Goal: Information Seeking & Learning: Learn about a topic

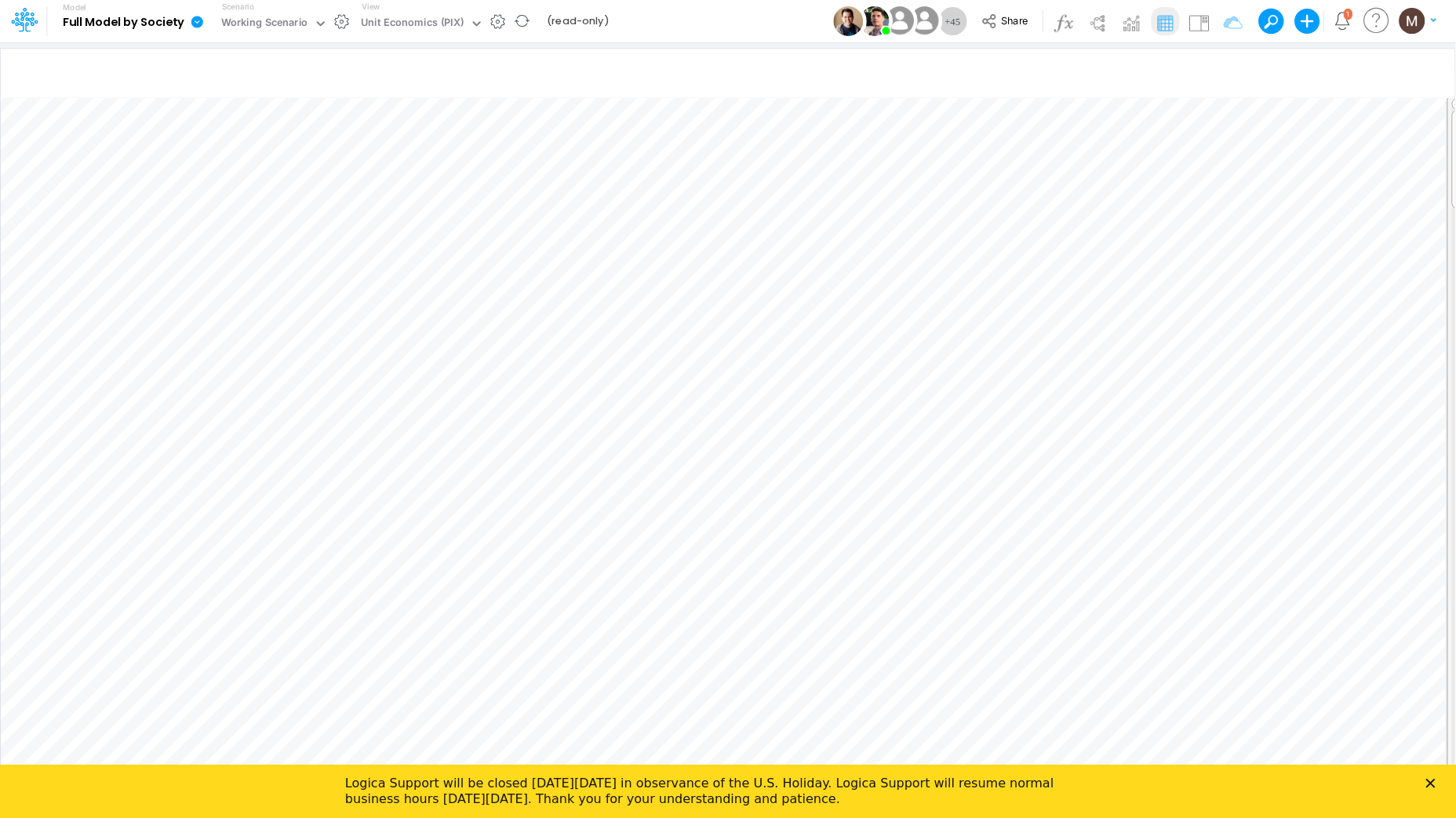
click at [174, 19] on b "Full Model by Society" at bounding box center [123, 23] width 121 height 14
click at [25, 29] on icon at bounding box center [28, 26] width 5 height 10
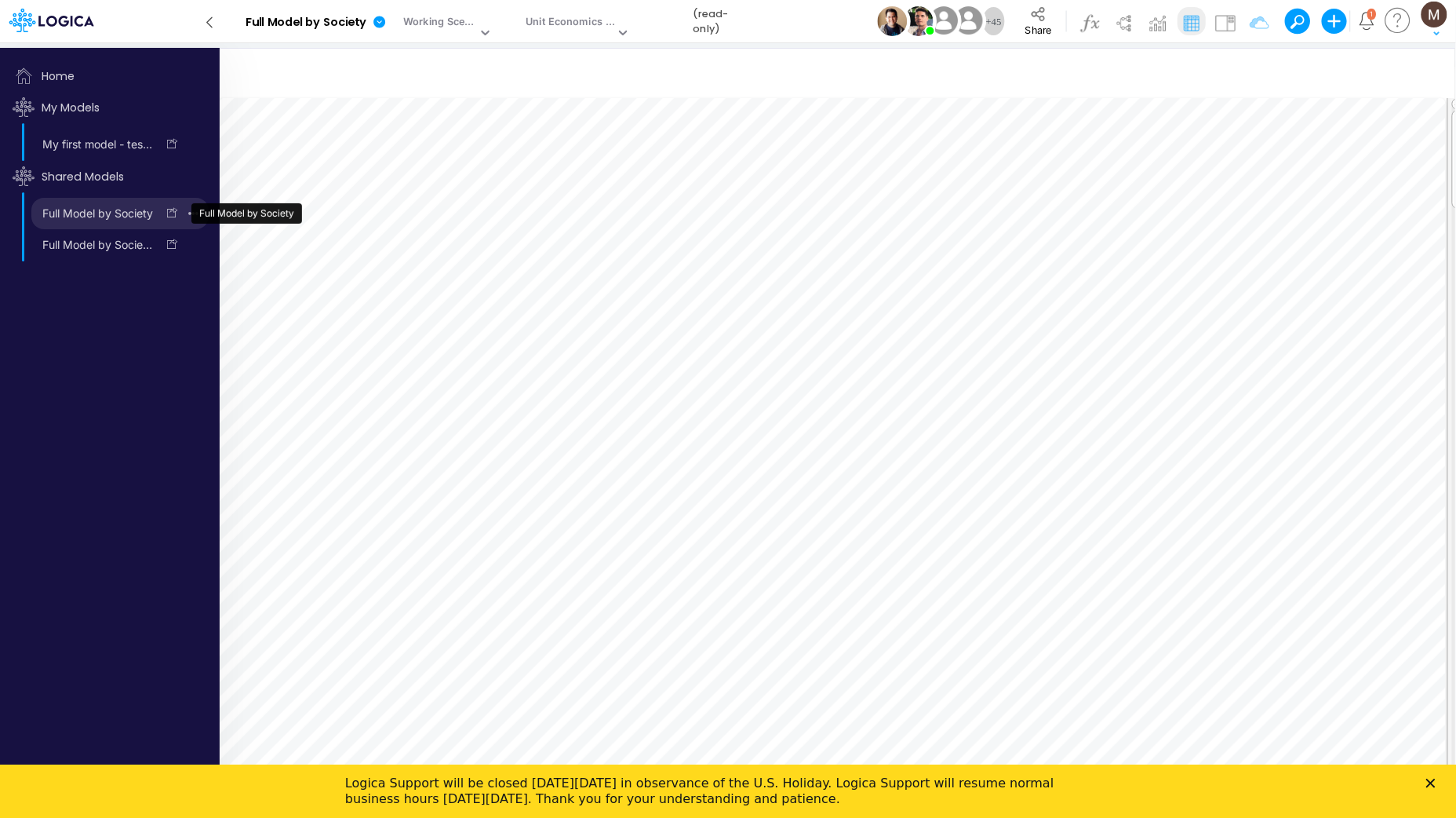
click at [95, 219] on link "Full Model by Society" at bounding box center [94, 213] width 125 height 25
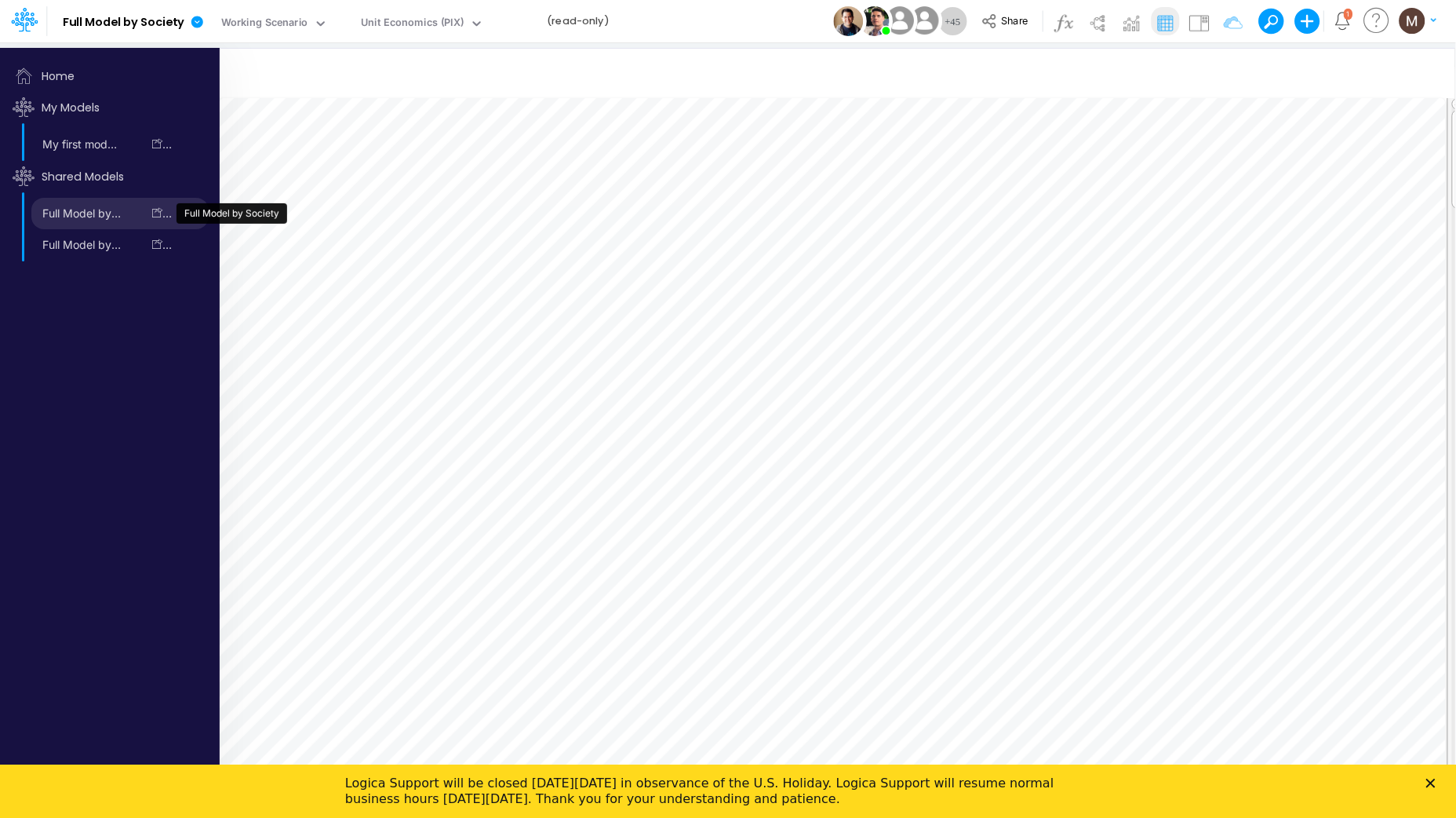
click at [94, 214] on link "Full Model by Society" at bounding box center [86, 213] width 110 height 25
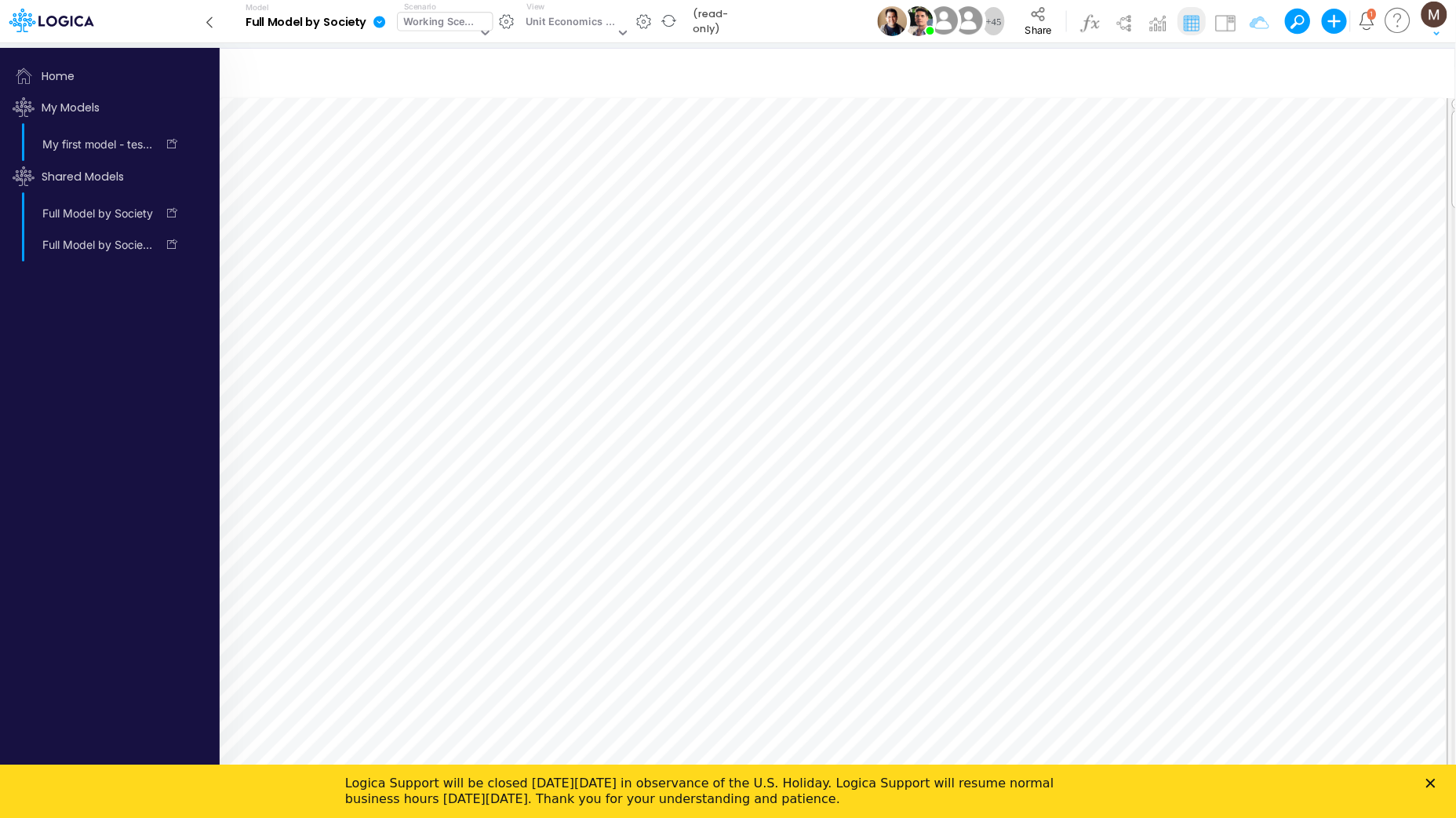
click at [463, 26] on div "Working Scenario" at bounding box center [440, 23] width 74 height 18
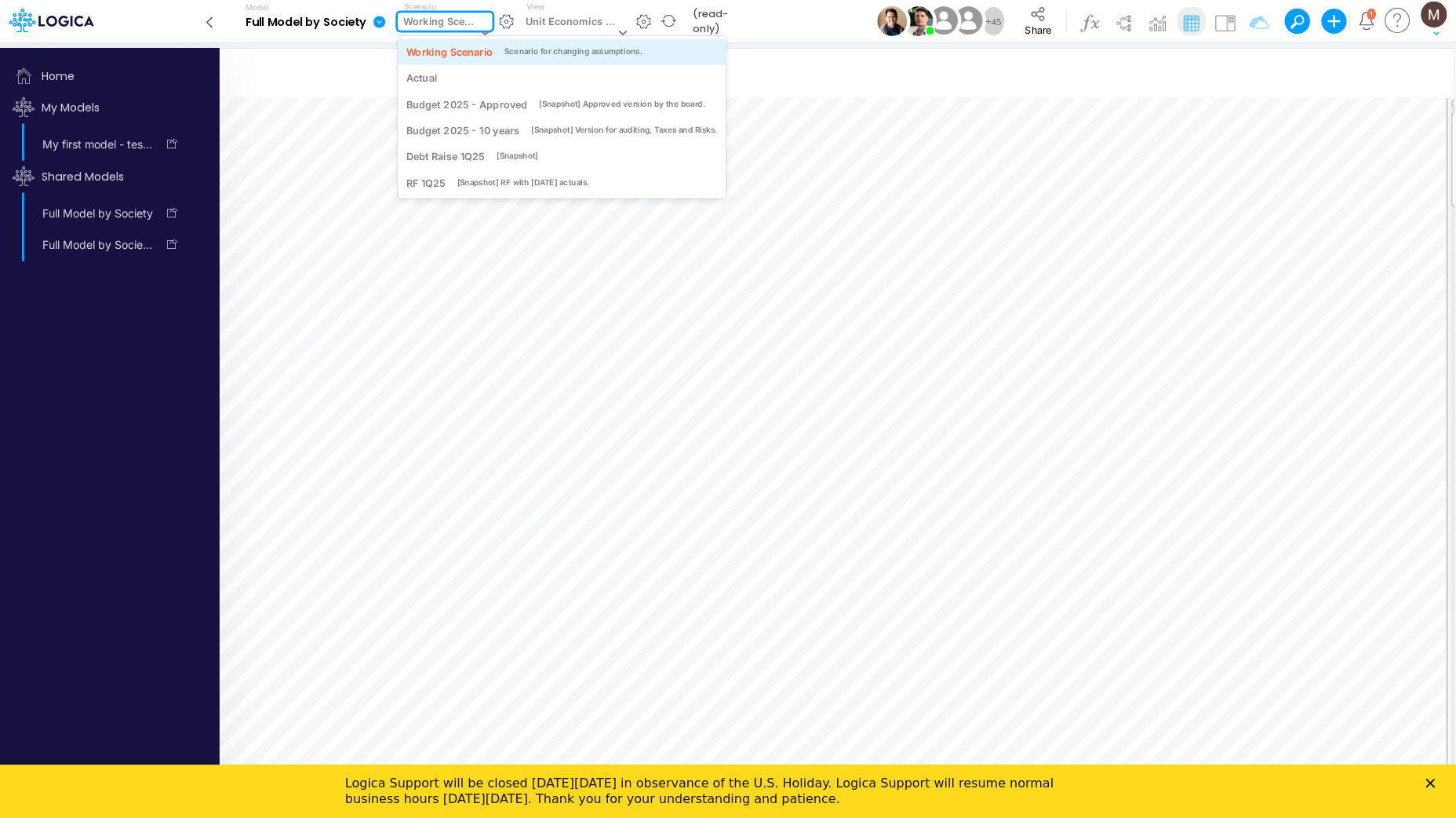
click at [467, 49] on div "Working Scenario" at bounding box center [450, 51] width 87 height 15
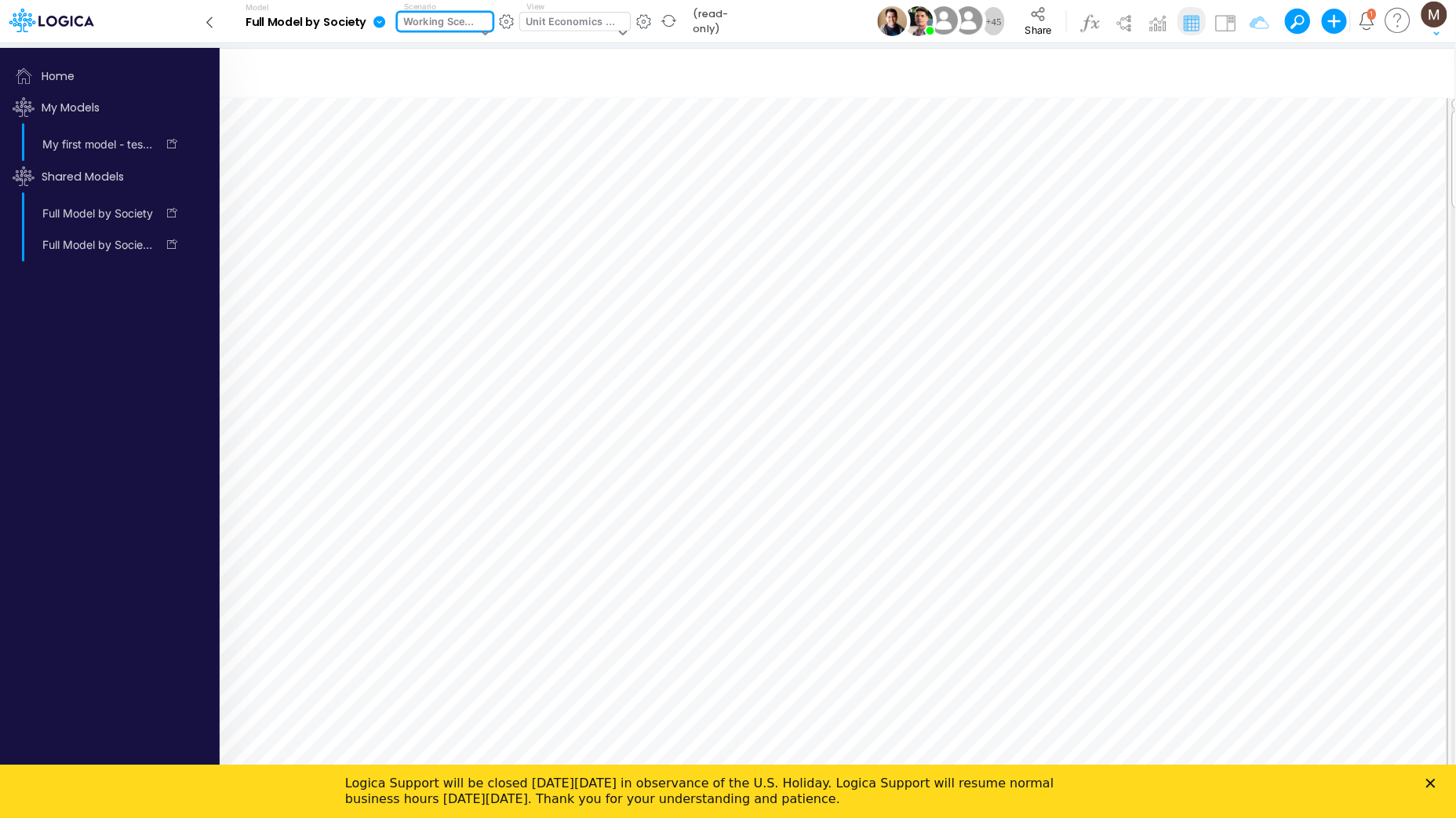
click at [560, 20] on div "Unit Economics (PIX)" at bounding box center [570, 23] width 88 height 18
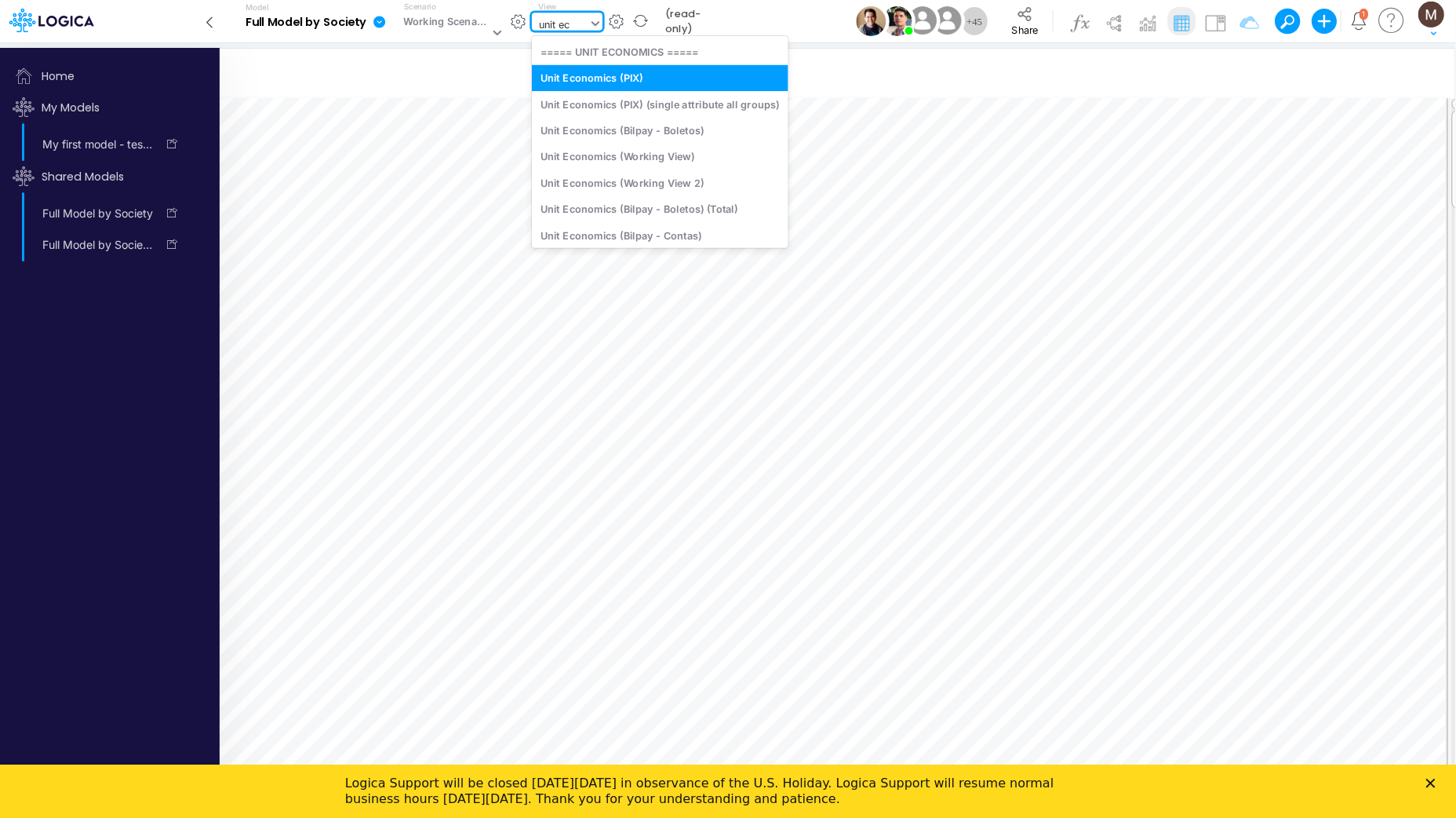
type input "unit eco"
click at [570, 159] on div "Unit Economics (Working View)" at bounding box center [660, 157] width 257 height 26
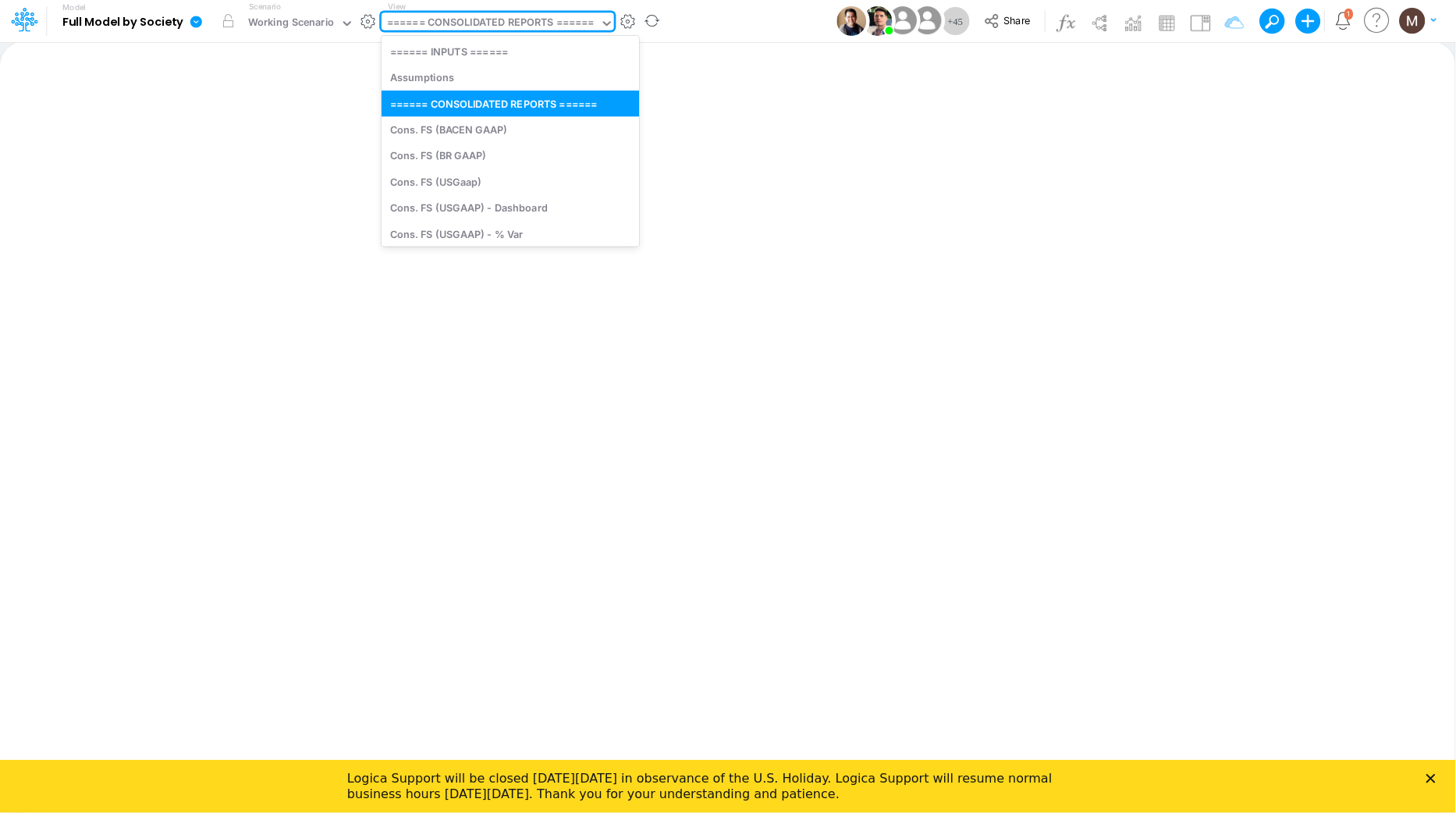
click at [425, 18] on div "====== CONSOLIDATED REPORTS ======" at bounding box center [491, 23] width 208 height 18
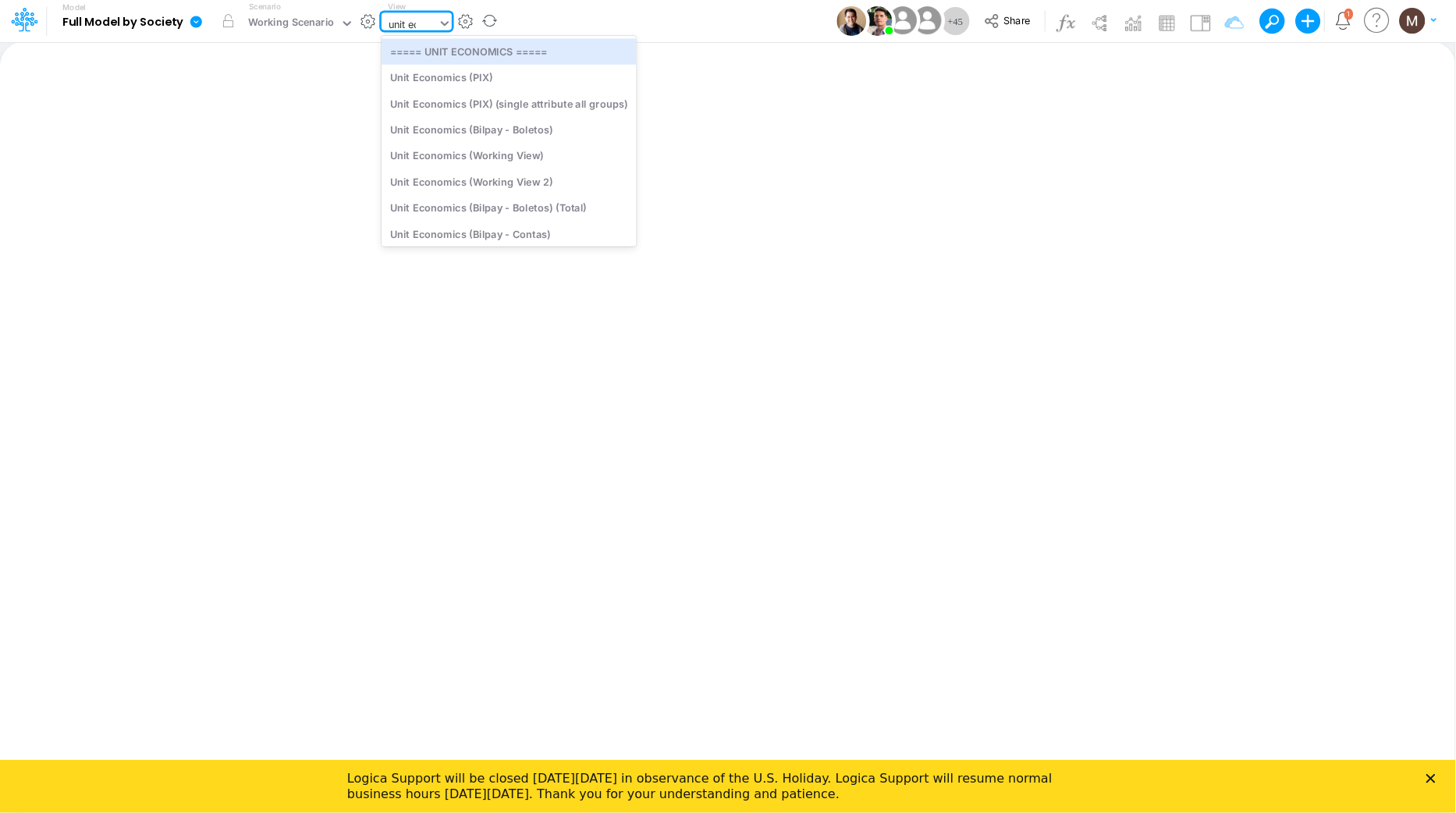
type input "unit econ"
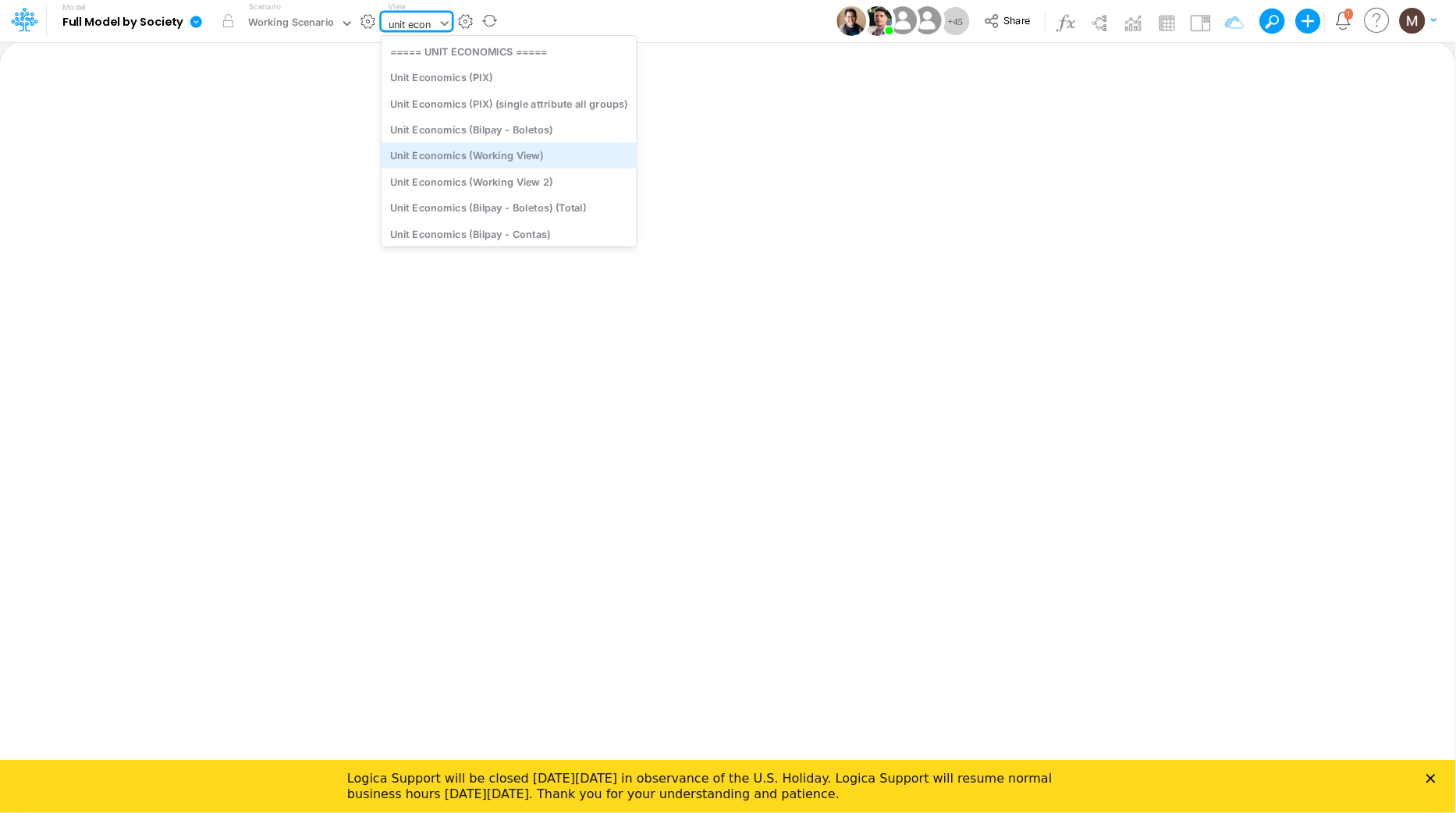
click at [440, 144] on div "Unit Economics (Working View)" at bounding box center [509, 156] width 255 height 26
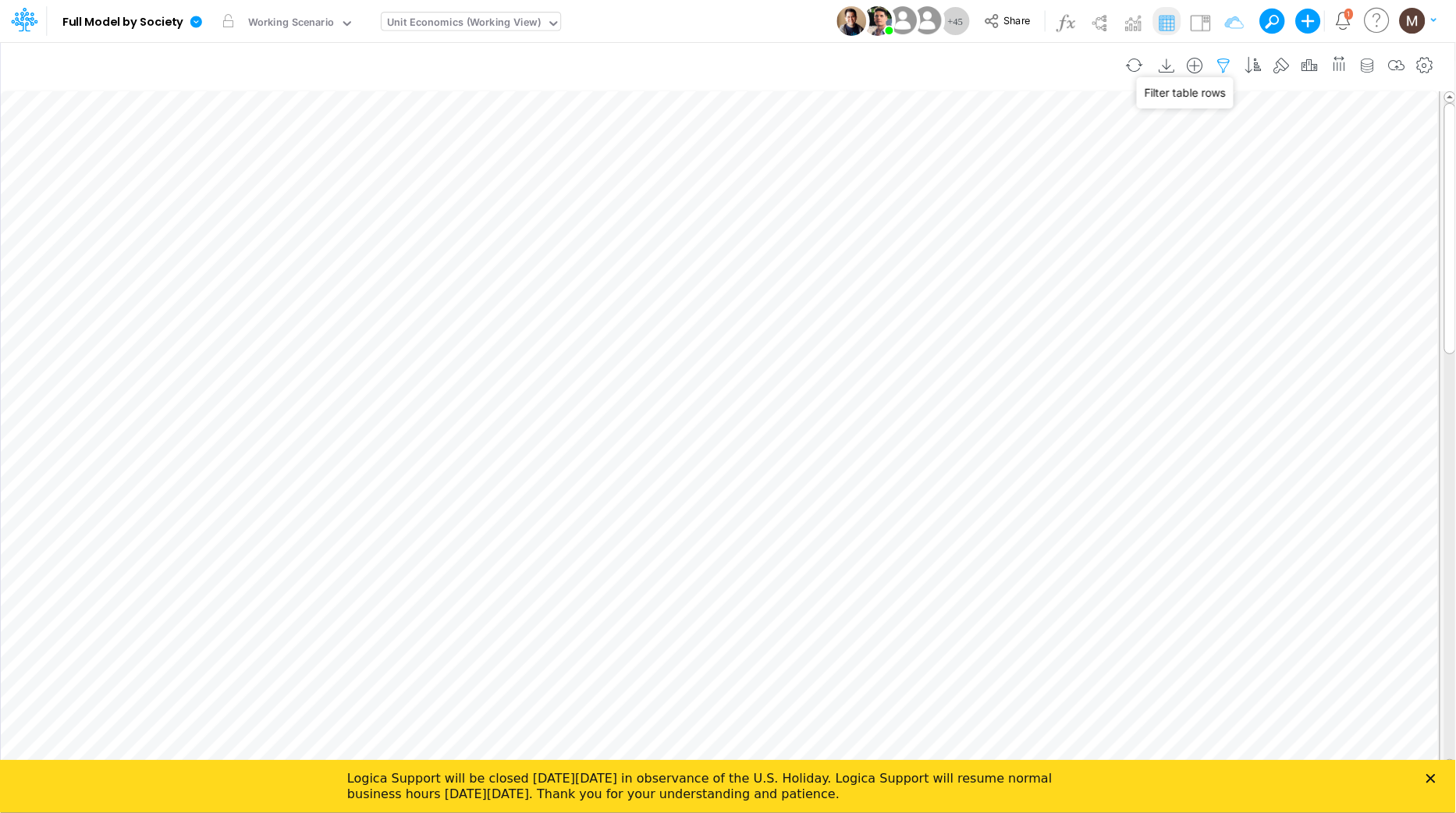
click at [1226, 60] on icon "button" at bounding box center [1224, 66] width 23 height 16
select select "contains"
select select "tableSearchOR"
select select "contains"
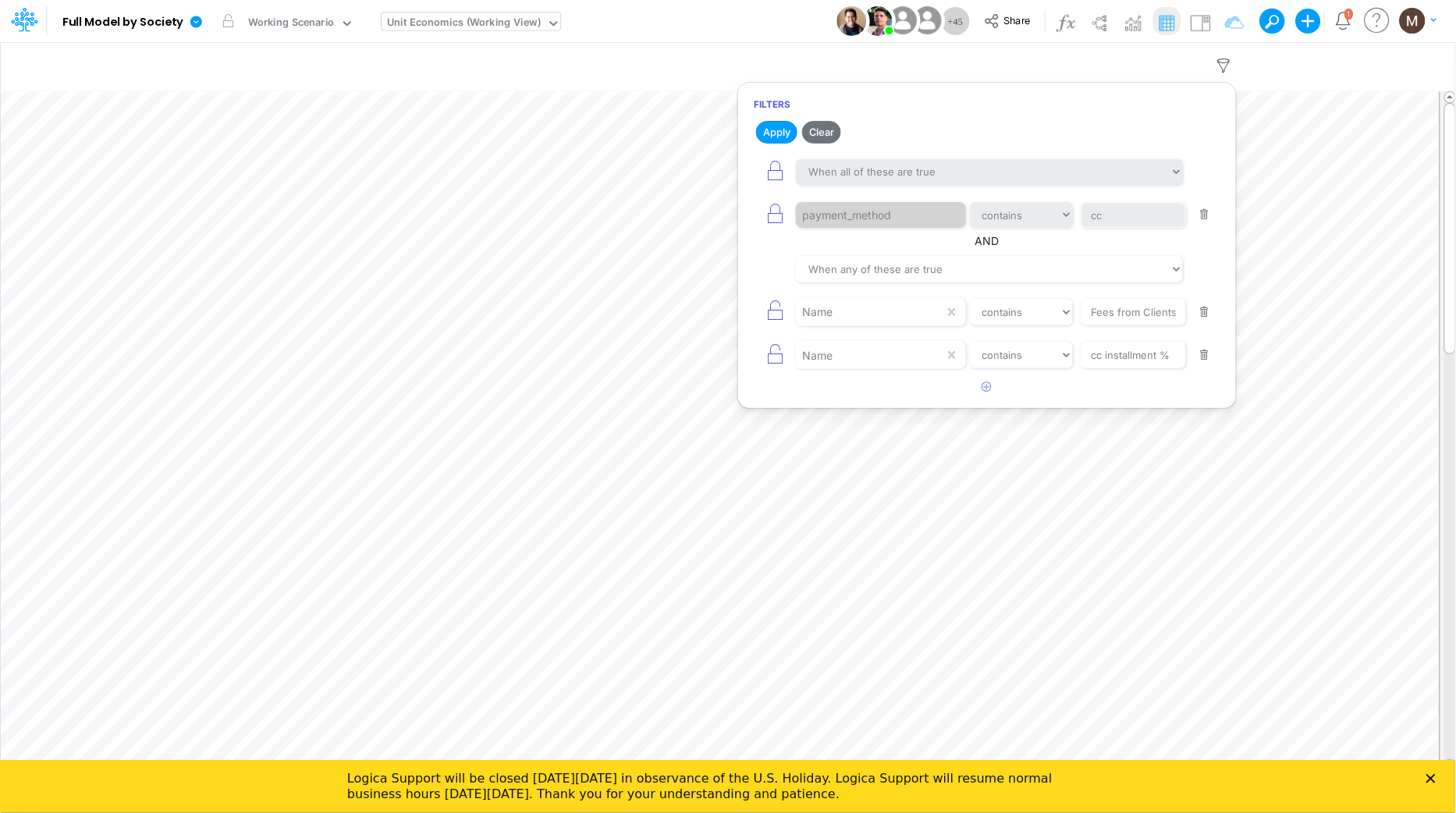
click at [1203, 222] on button "button" at bounding box center [1205, 215] width 30 height 21
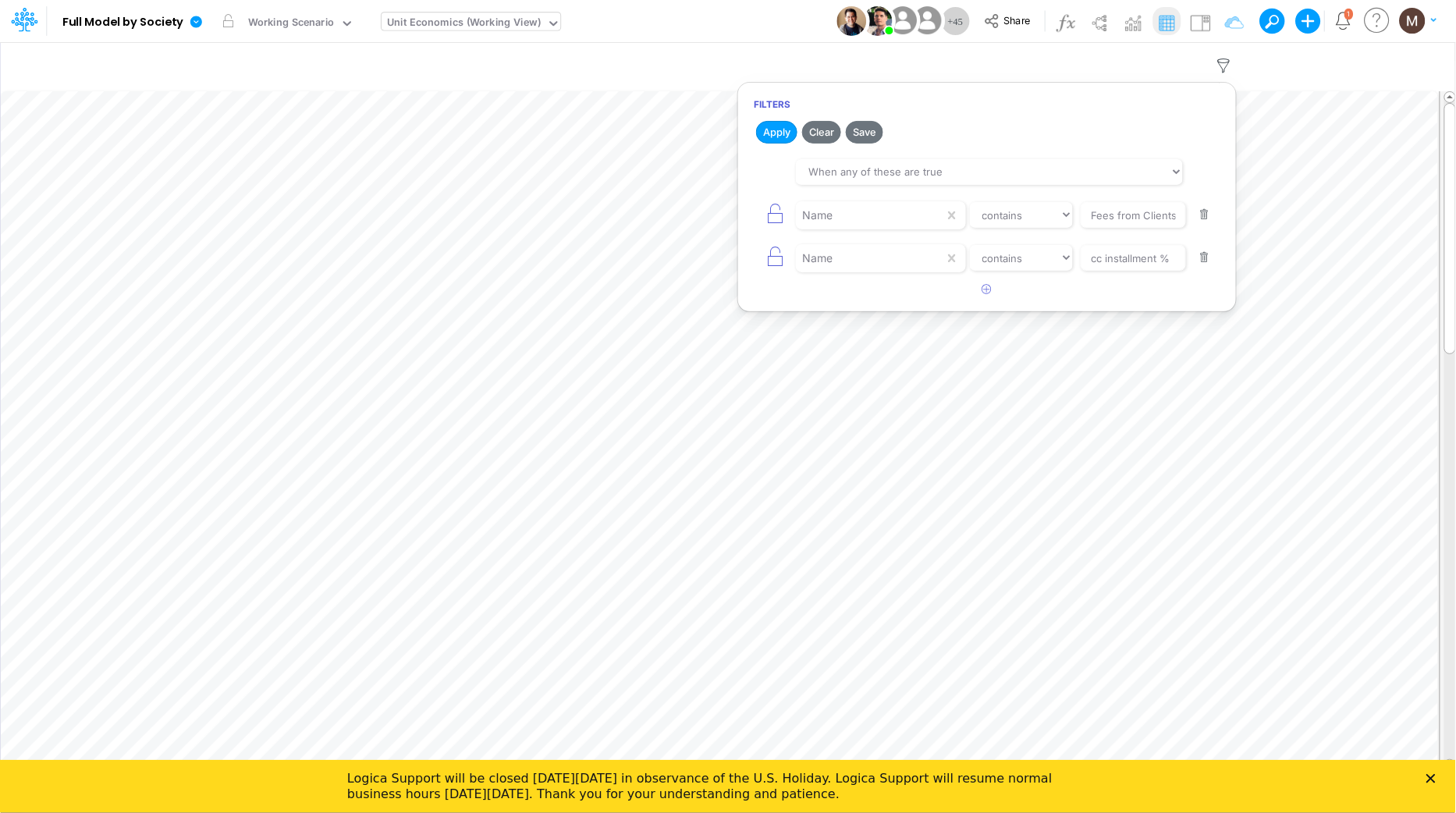
click at [1203, 221] on button "button" at bounding box center [1205, 215] width 30 height 21
click at [1110, 225] on input "cc installment %" at bounding box center [1133, 215] width 105 height 27
type input "Sales Taxes %"
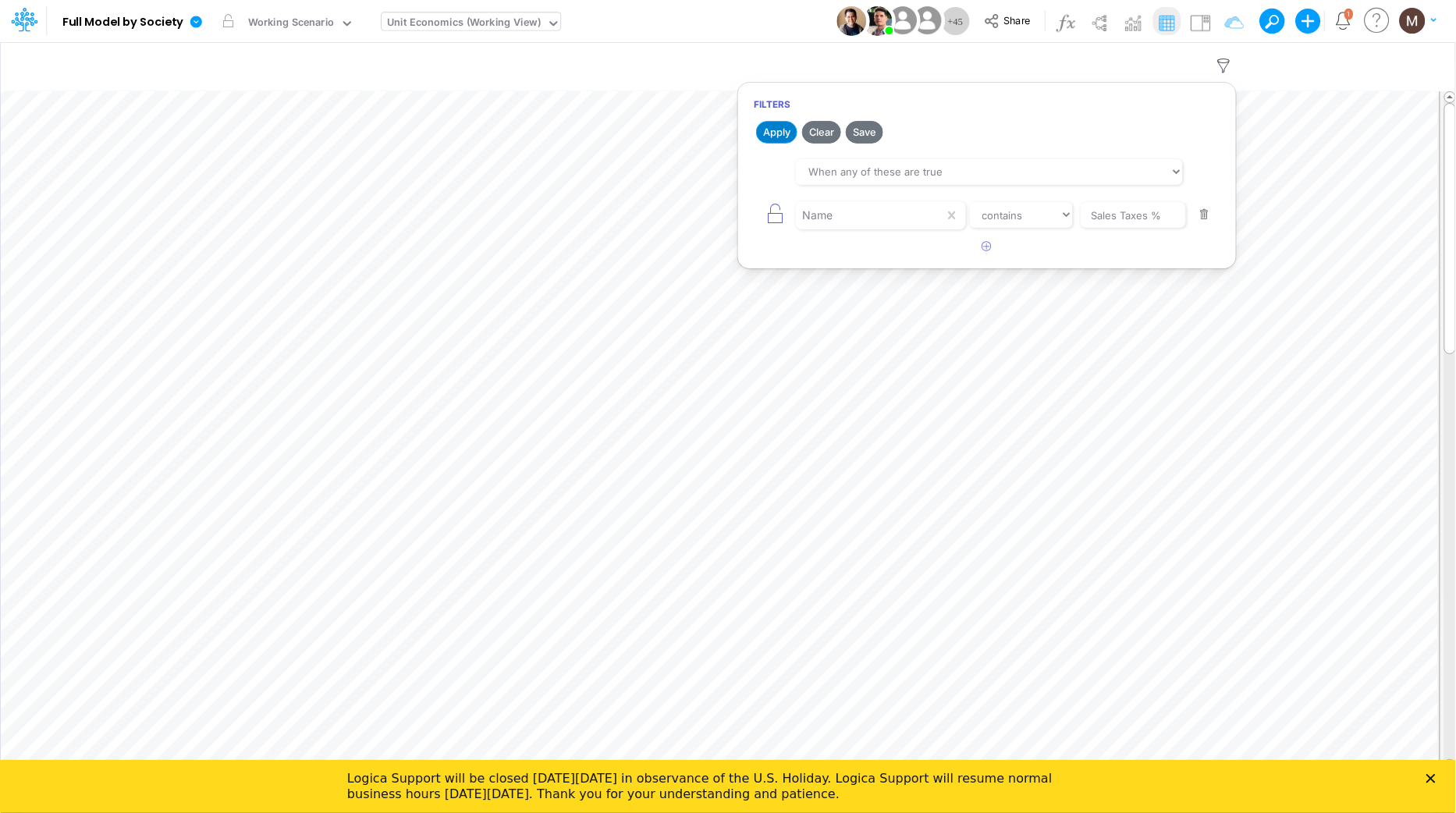
click at [758, 131] on button "Apply" at bounding box center [777, 132] width 41 height 22
click at [1434, 778] on icon "Close" at bounding box center [1431, 778] width 9 height 9
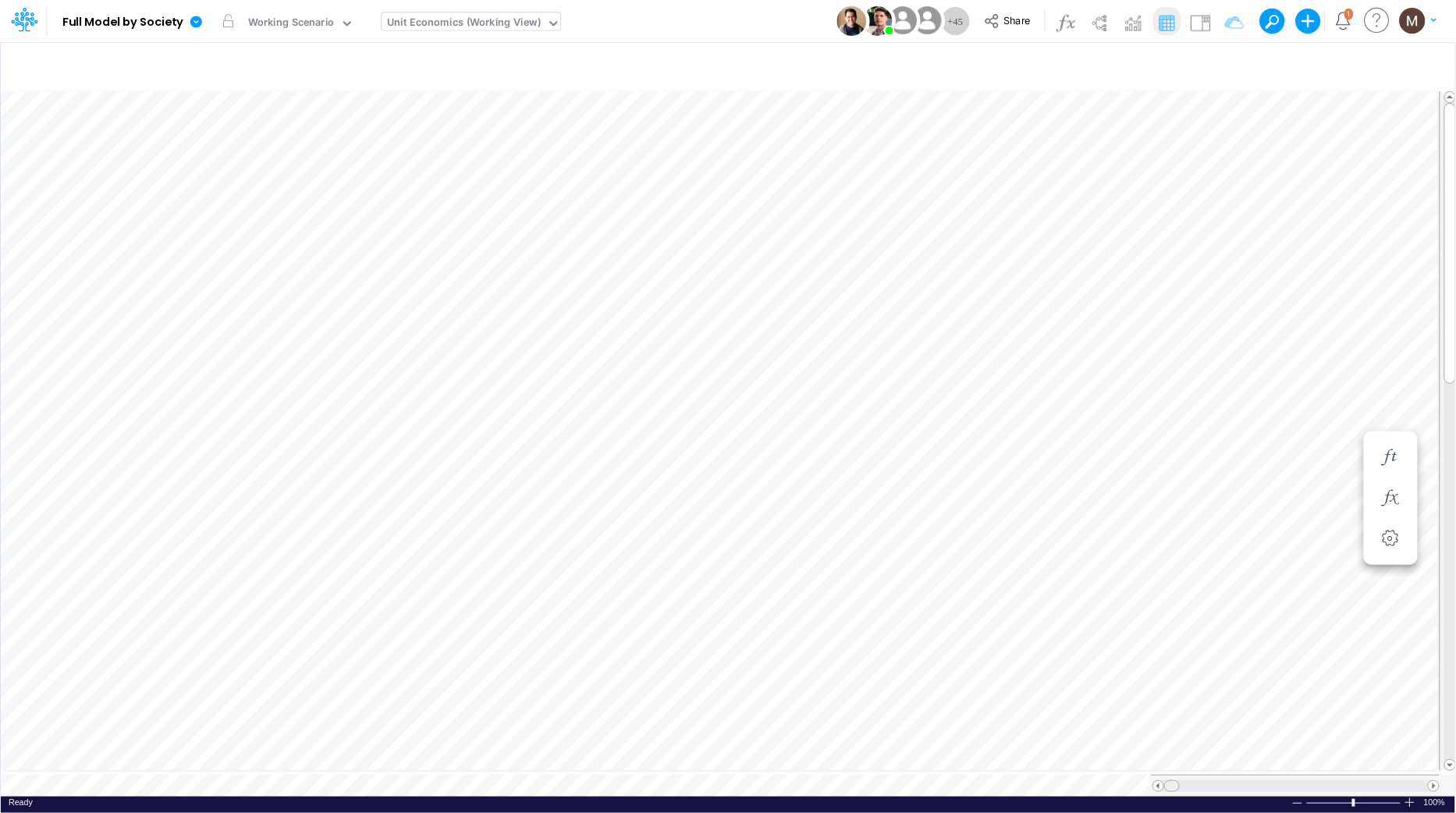
click at [953, 774] on tr at bounding box center [720, 785] width 1439 height 22
click at [1219, 66] on icon "button" at bounding box center [1224, 66] width 23 height 16
select select "tableSearchOR"
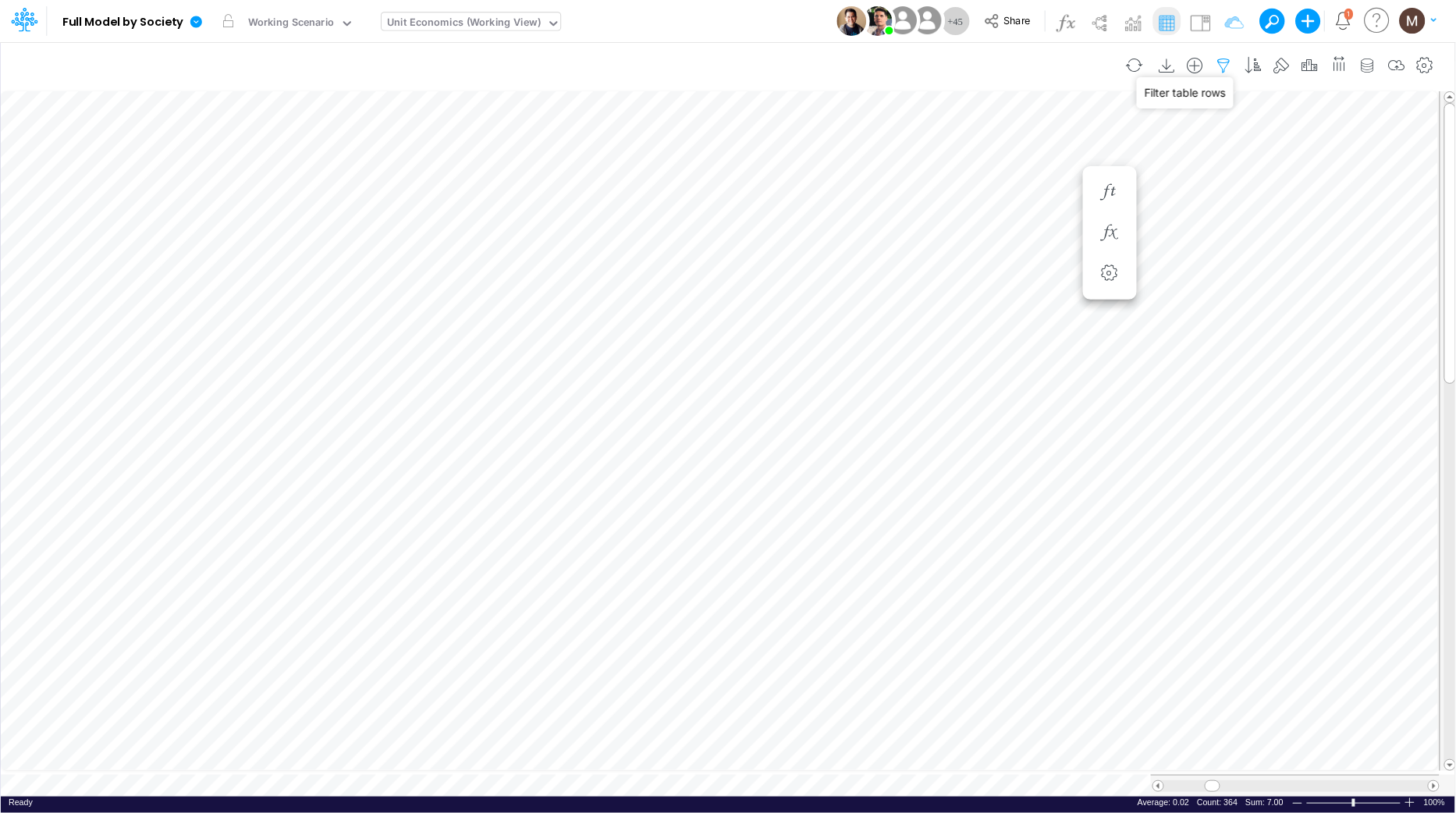
select select "contains"
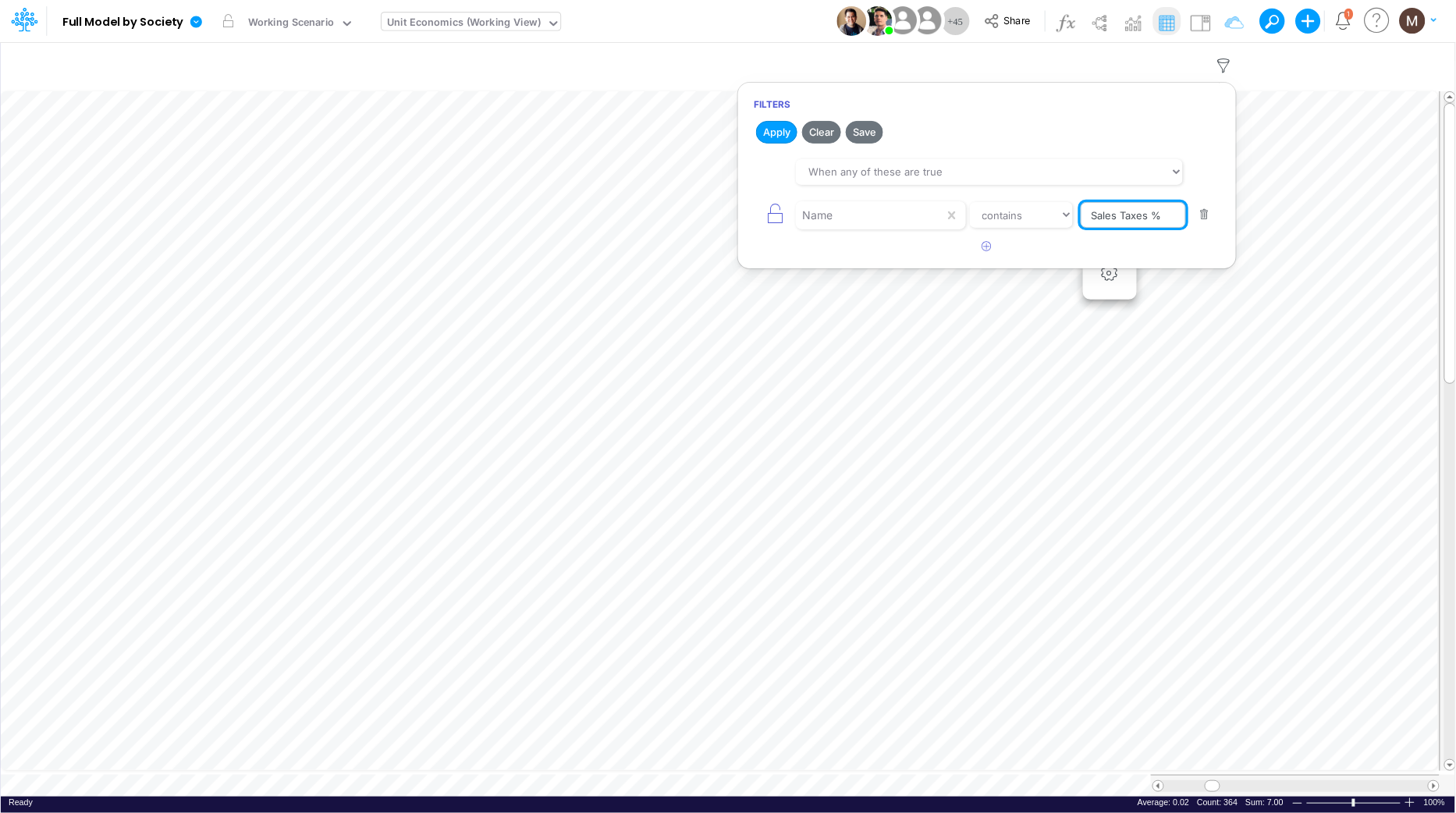
click at [1162, 217] on input "Sales Taxes %" at bounding box center [1133, 215] width 105 height 27
type input "Sales Taxes"
click at [1042, 217] on select "equals not equal starts with ends with contains" at bounding box center [1021, 215] width 104 height 27
select select "equals"
click at [970, 202] on select "equals not equal starts with ends with contains" at bounding box center [1021, 215] width 104 height 27
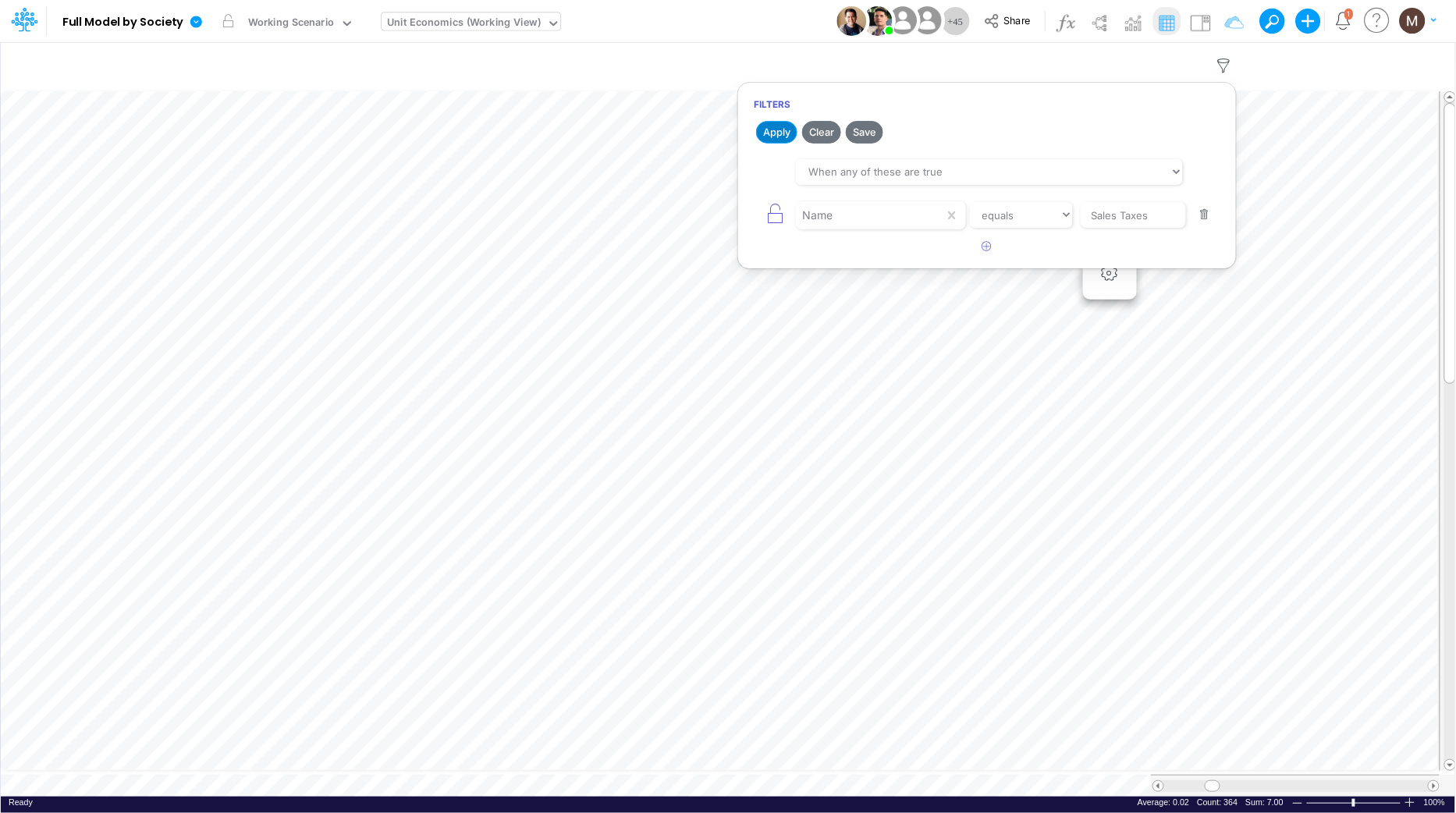
click at [764, 129] on button "Apply" at bounding box center [777, 132] width 41 height 22
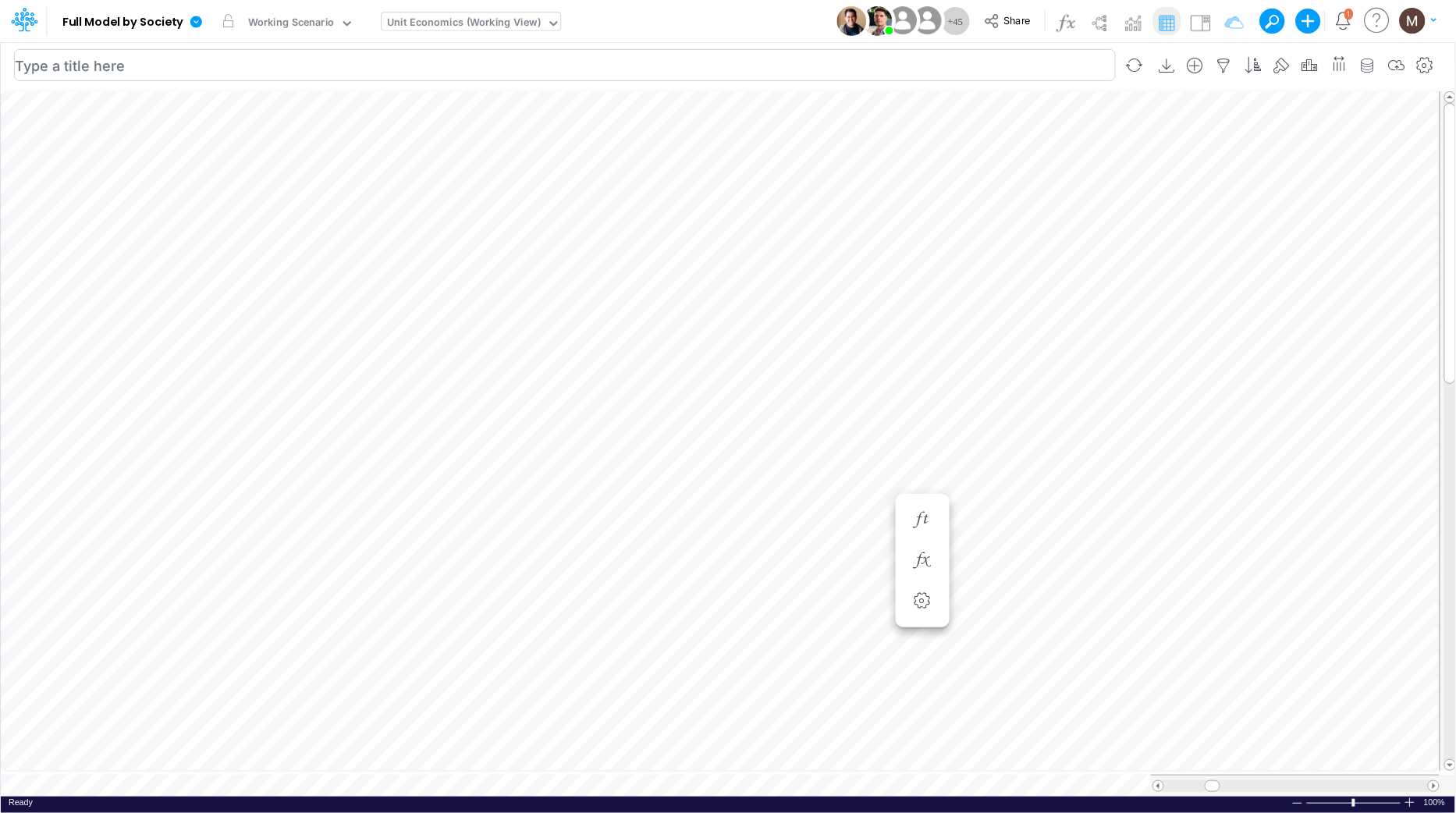
scroll to position [0, 1]
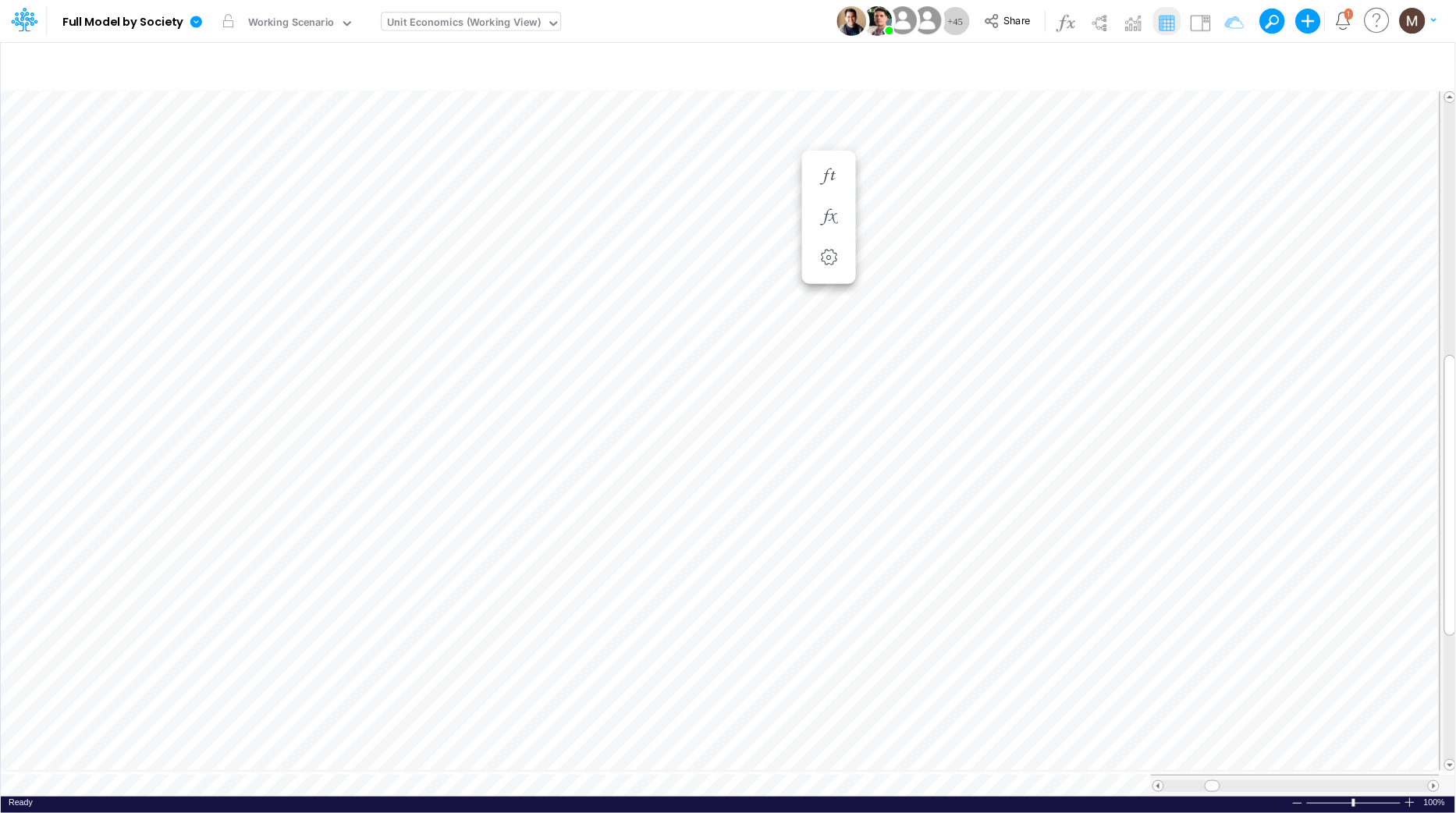
click at [438, 25] on div "Unit Economics (Working View)" at bounding box center [464, 23] width 154 height 18
type input "dc by"
click at [468, 58] on div "DC by Vertical" at bounding box center [486, 51] width 210 height 26
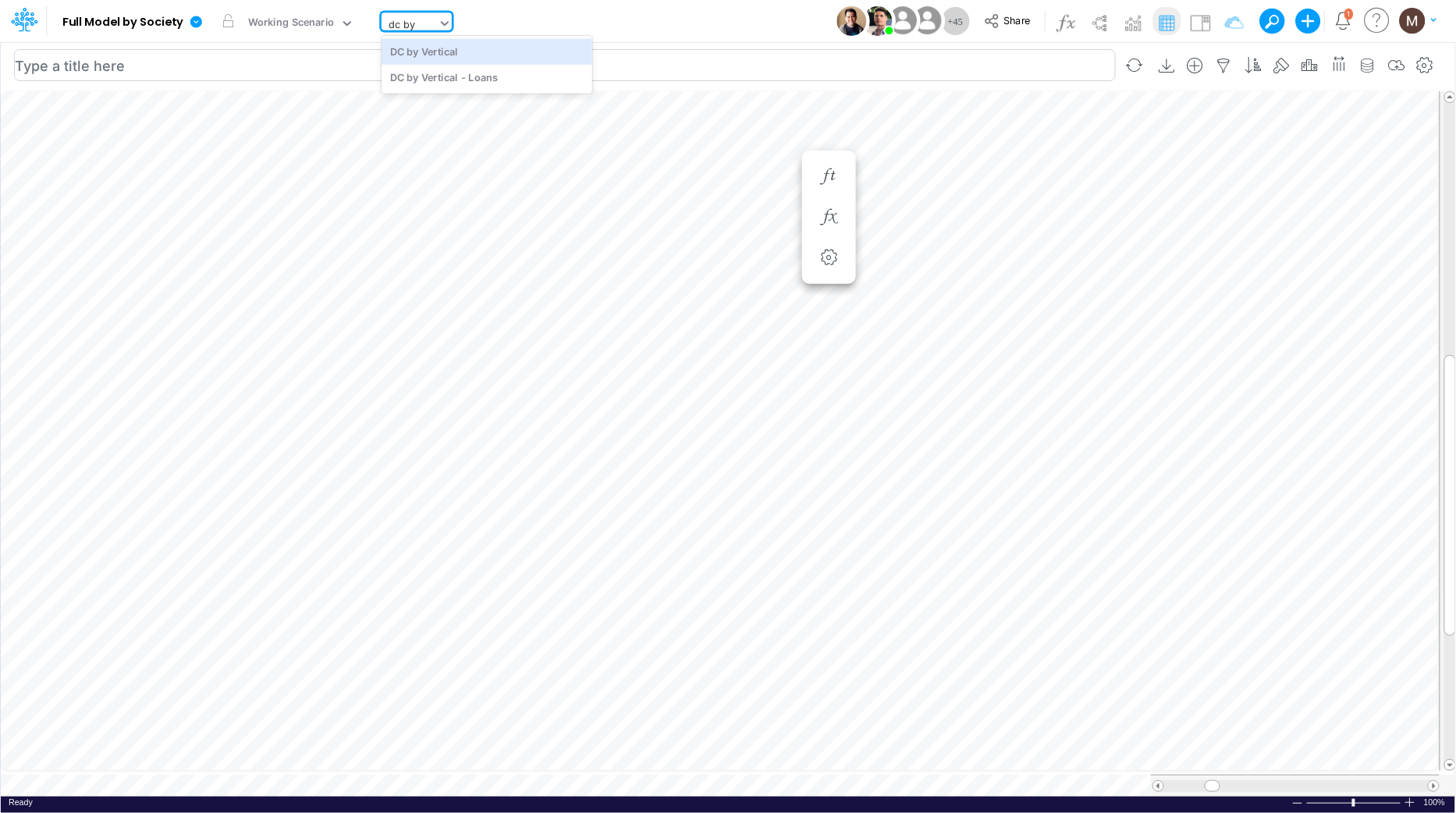
type input "DC by Vertical"
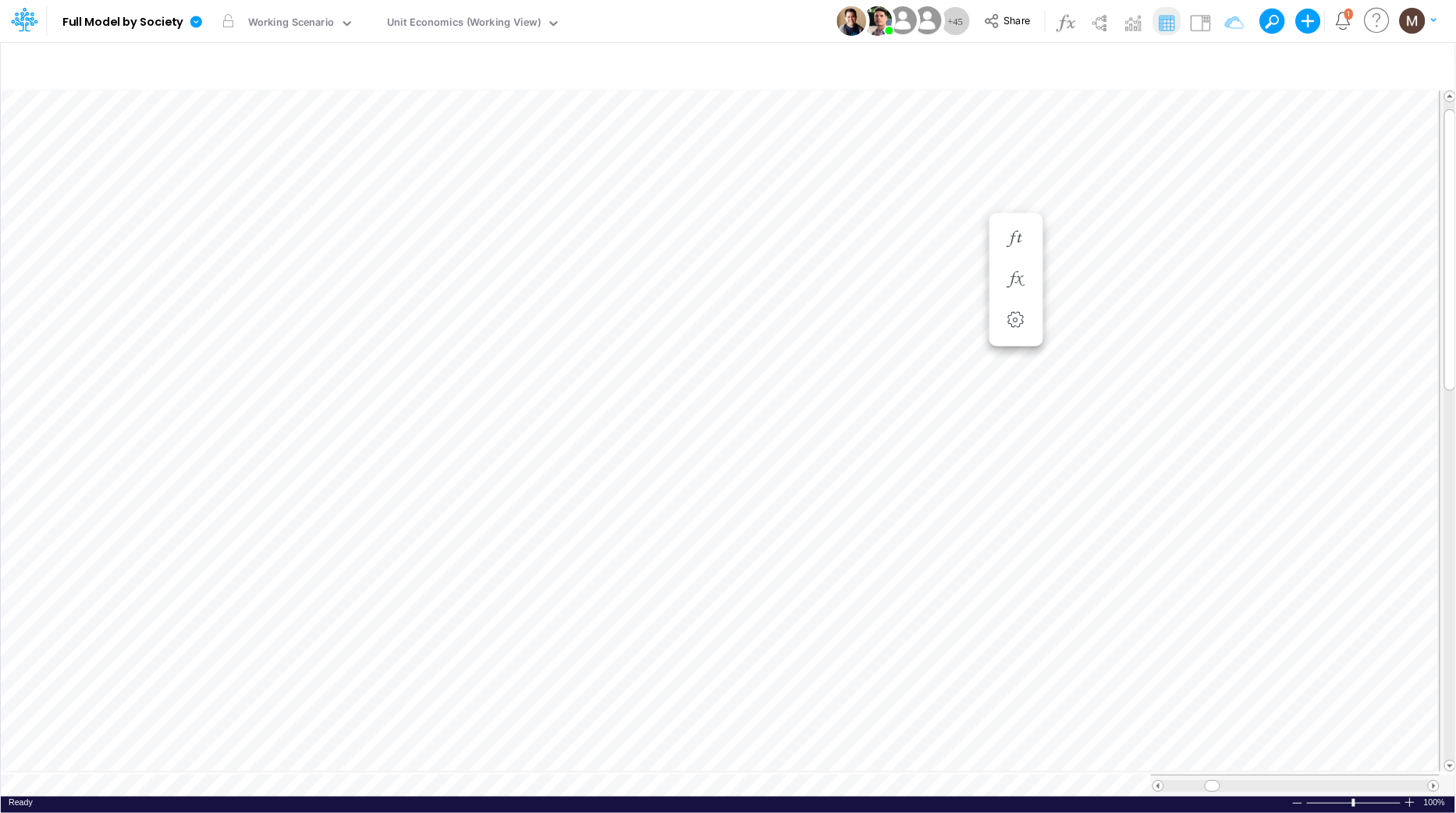
scroll to position [0, 1]
click at [1226, 64] on icon "button" at bounding box center [1224, 66] width 23 height 16
select select "tableSearchOR"
click at [1202, 215] on button "button" at bounding box center [1205, 215] width 30 height 21
click at [775, 131] on button "Apply" at bounding box center [777, 132] width 41 height 22
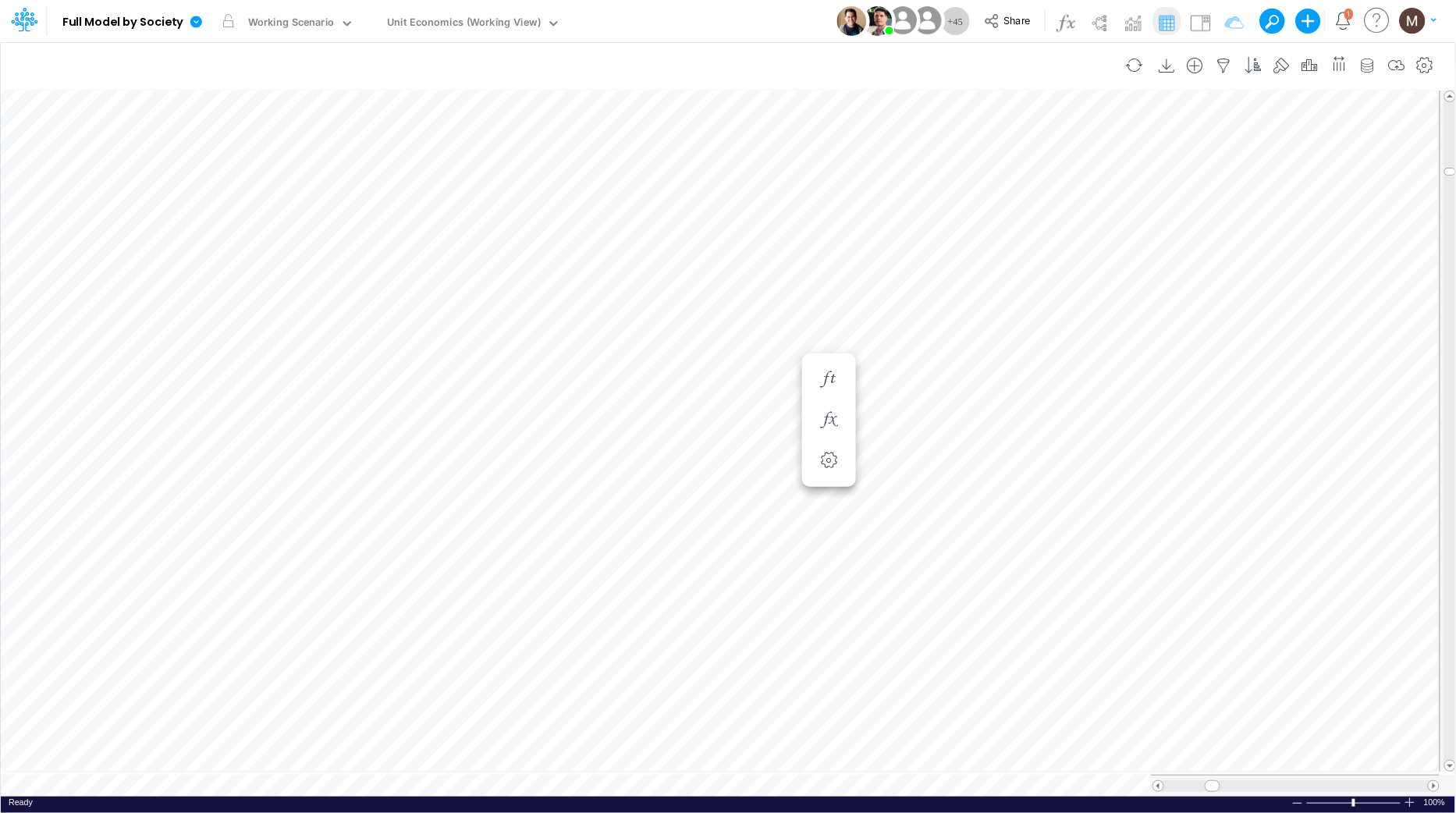
scroll to position [0, 1]
click at [693, 709] on icon "button" at bounding box center [697, 716] width 23 height 16
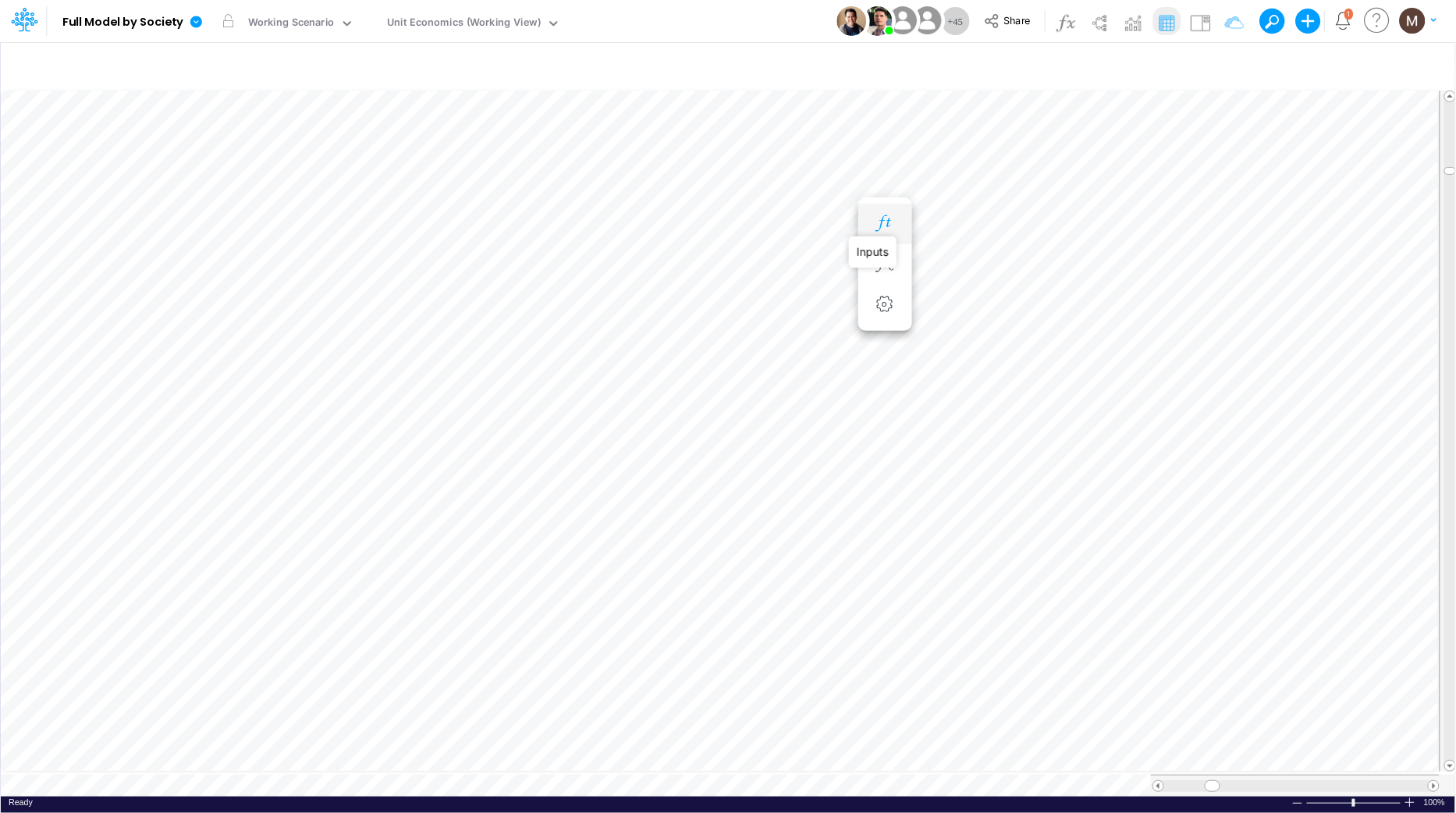
click at [878, 225] on icon "button" at bounding box center [884, 223] width 23 height 16
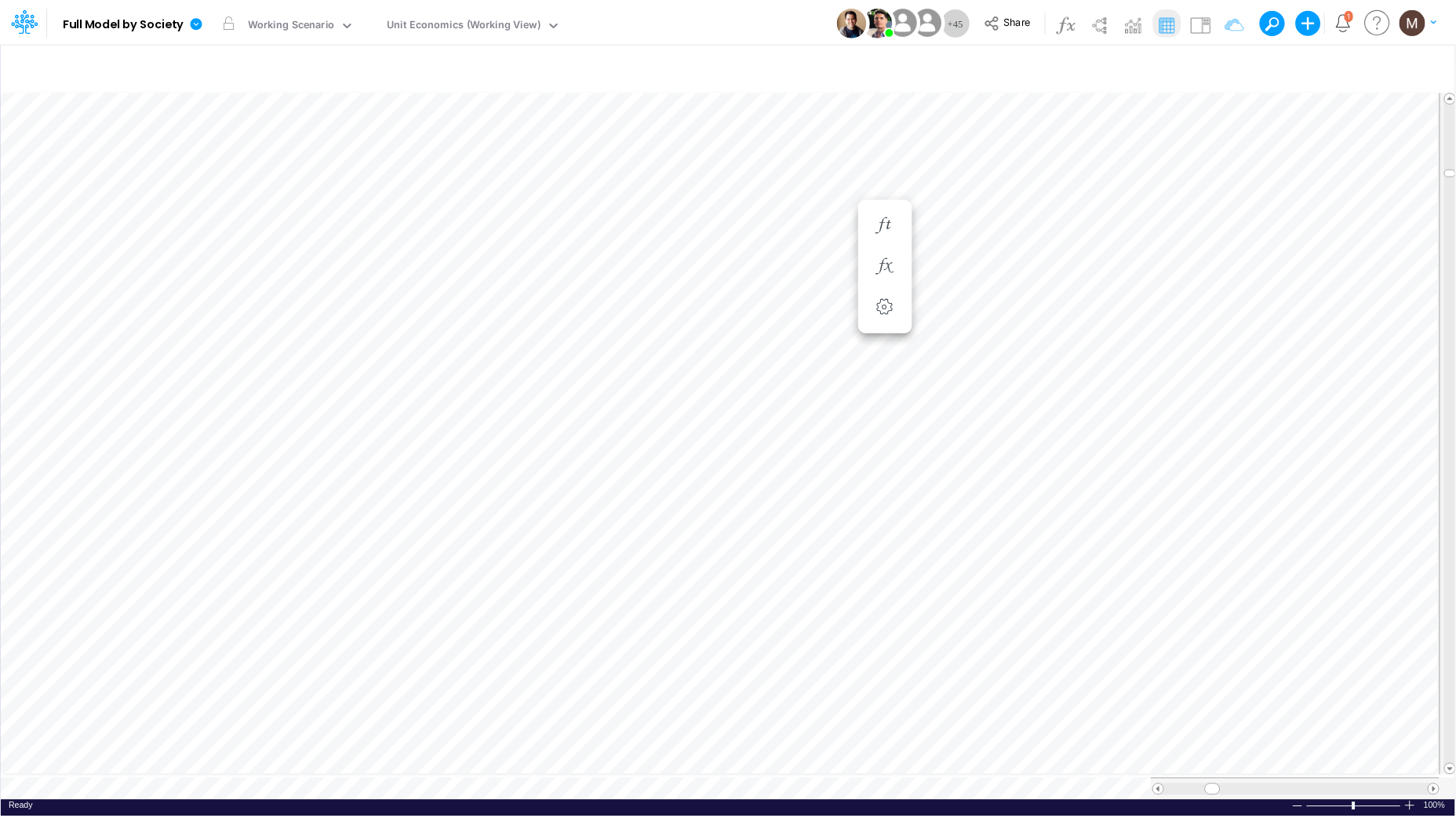
scroll to position [0, 1]
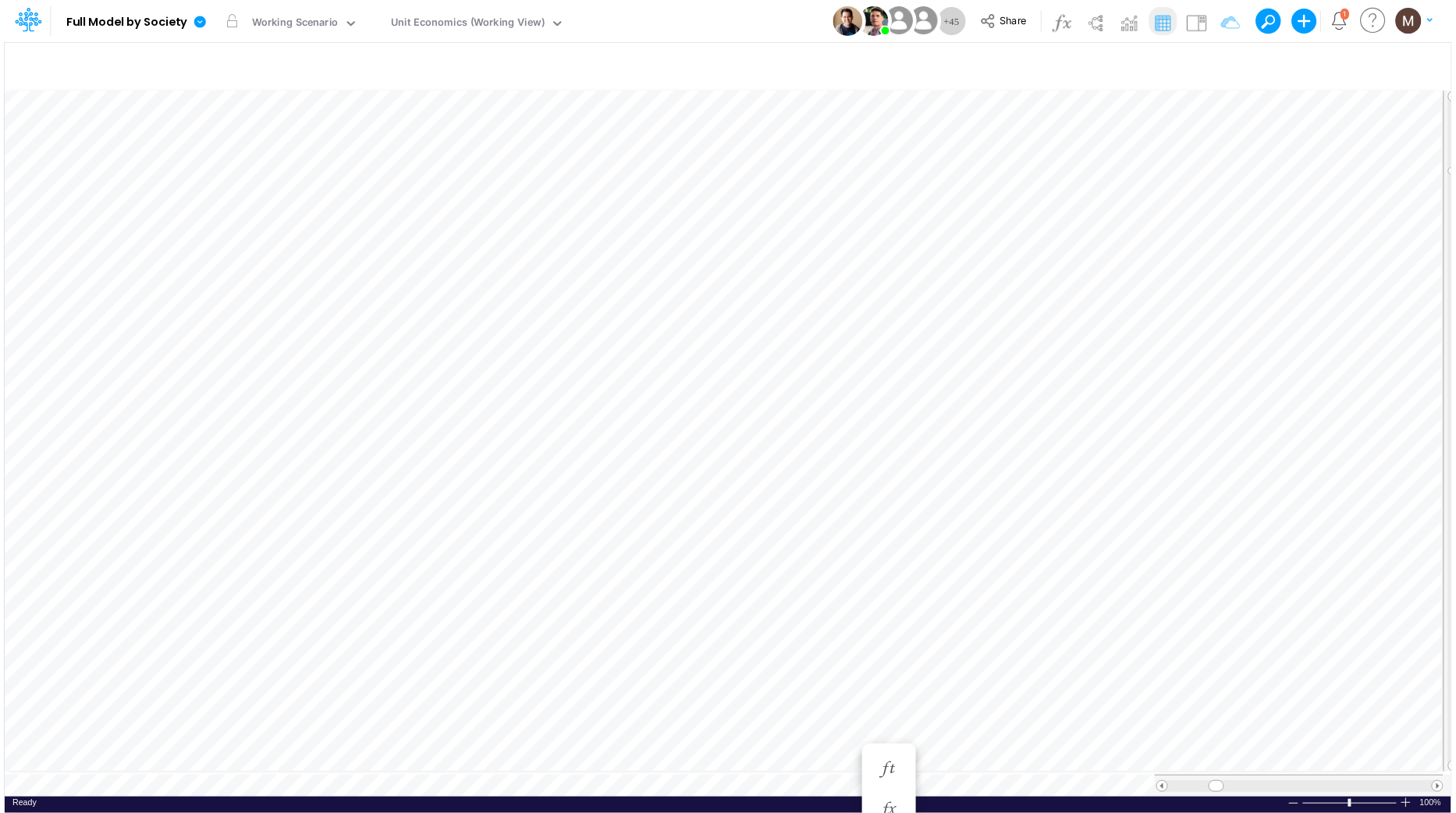
scroll to position [0, 1]
click at [880, 609] on icon "button" at bounding box center [884, 607] width 23 height 16
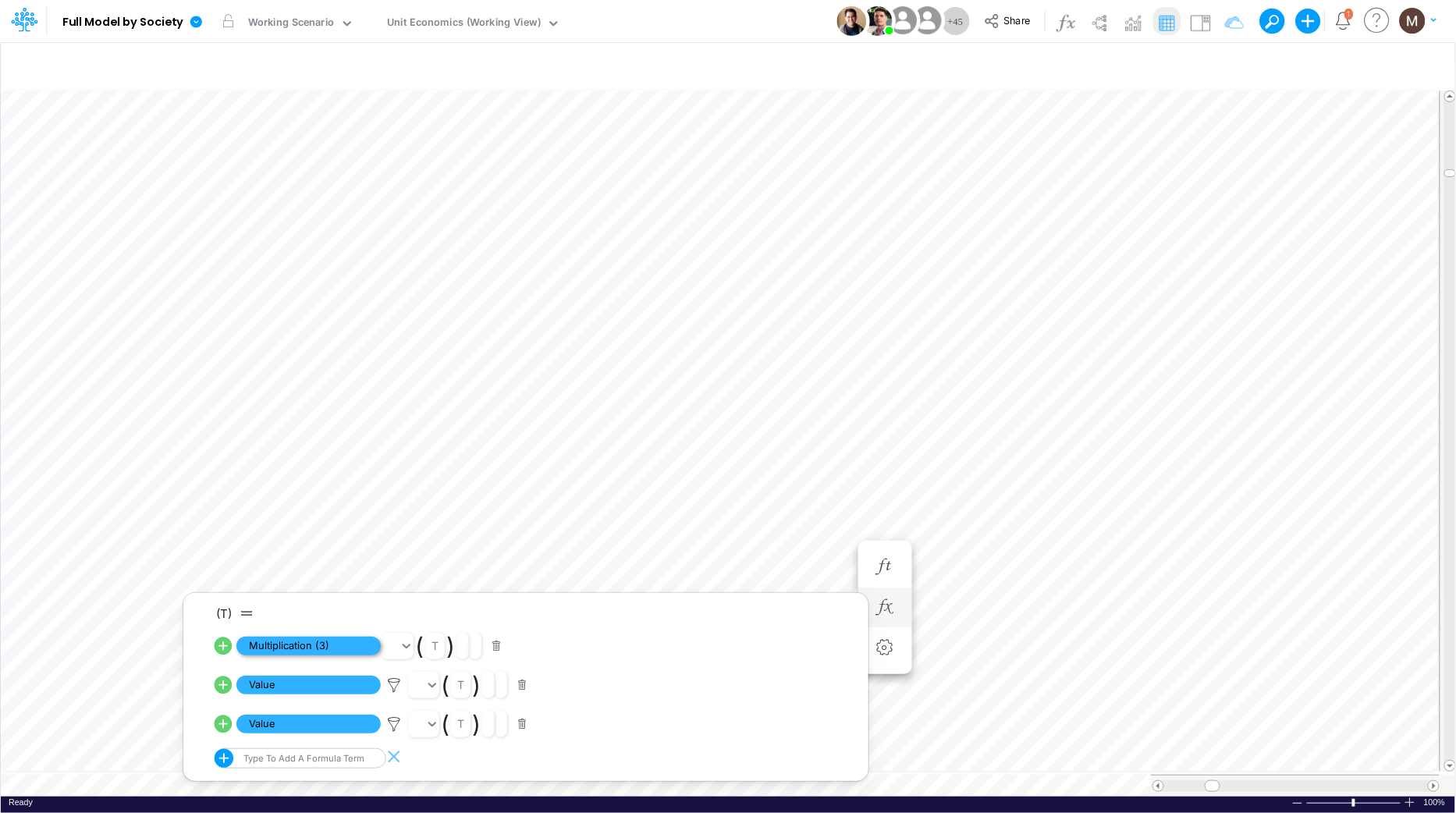
click at [320, 647] on span "Multiplication (3)" at bounding box center [308, 646] width 144 height 20
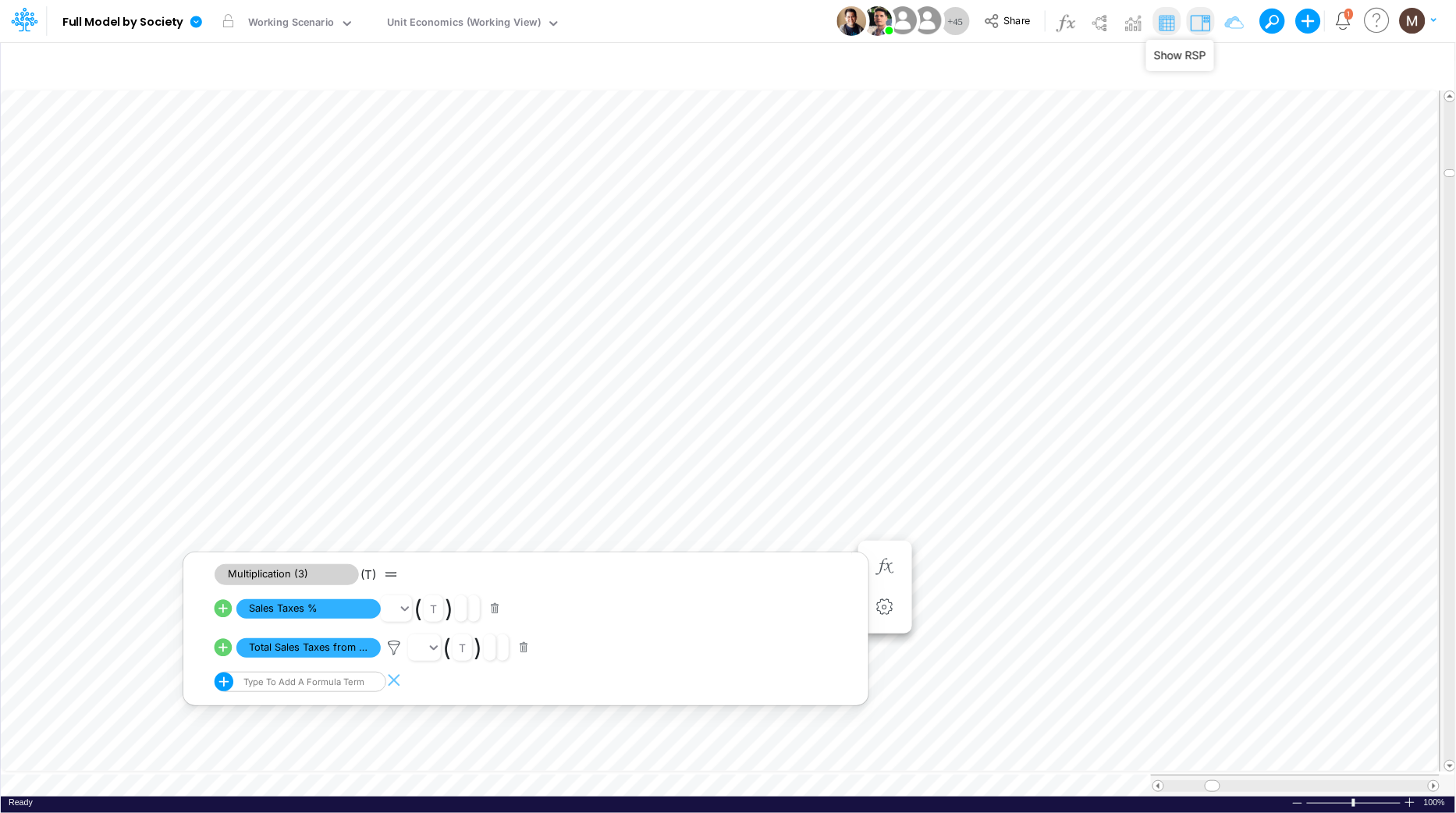
click at [1201, 22] on img at bounding box center [1200, 22] width 25 height 25
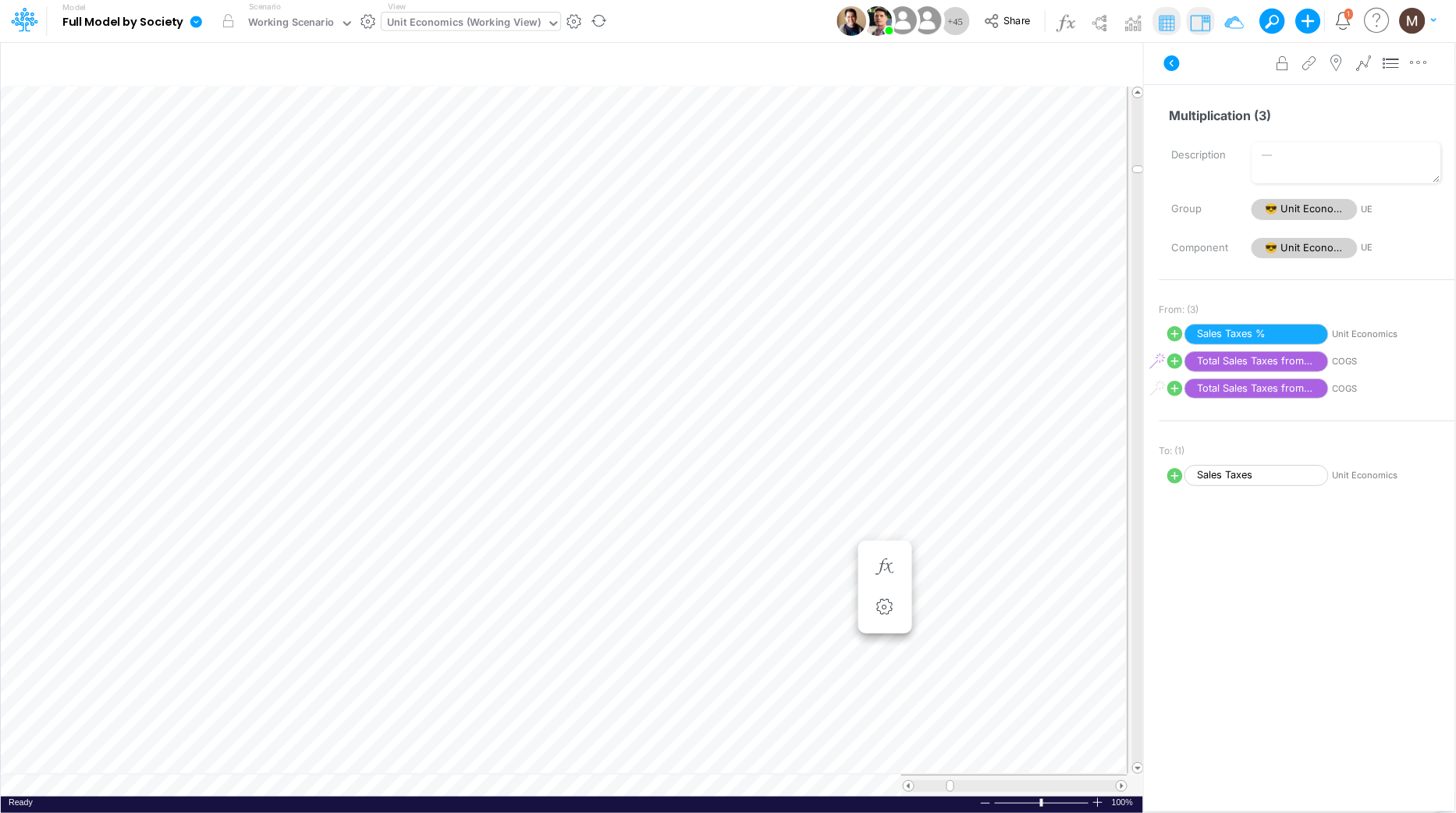
click at [477, 19] on div "Unit Economics (Working View)" at bounding box center [464, 23] width 154 height 18
type input "cogs"
click at [446, 117] on div "COGS" at bounding box center [486, 129] width 210 height 26
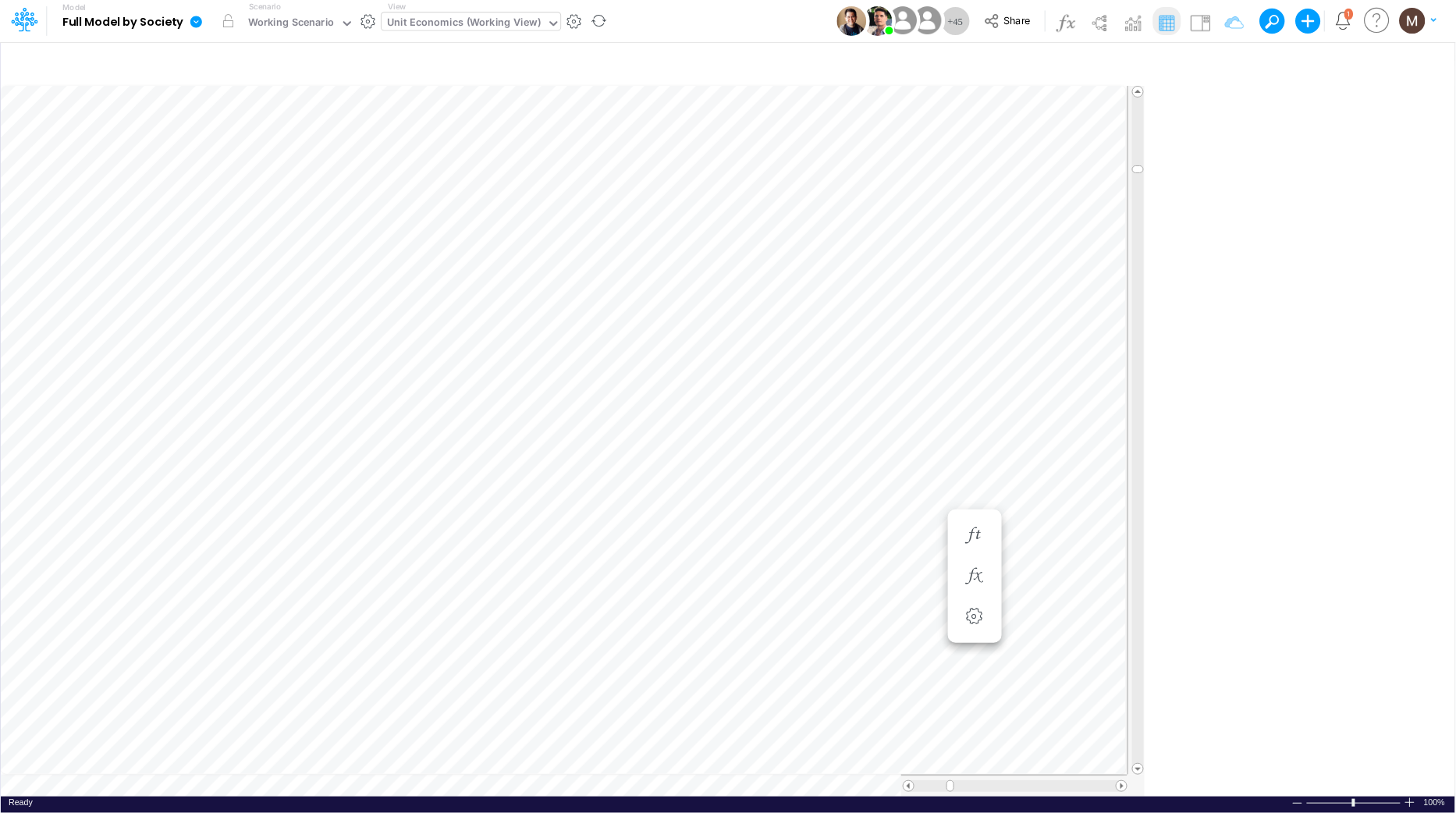
scroll to position [0, 1]
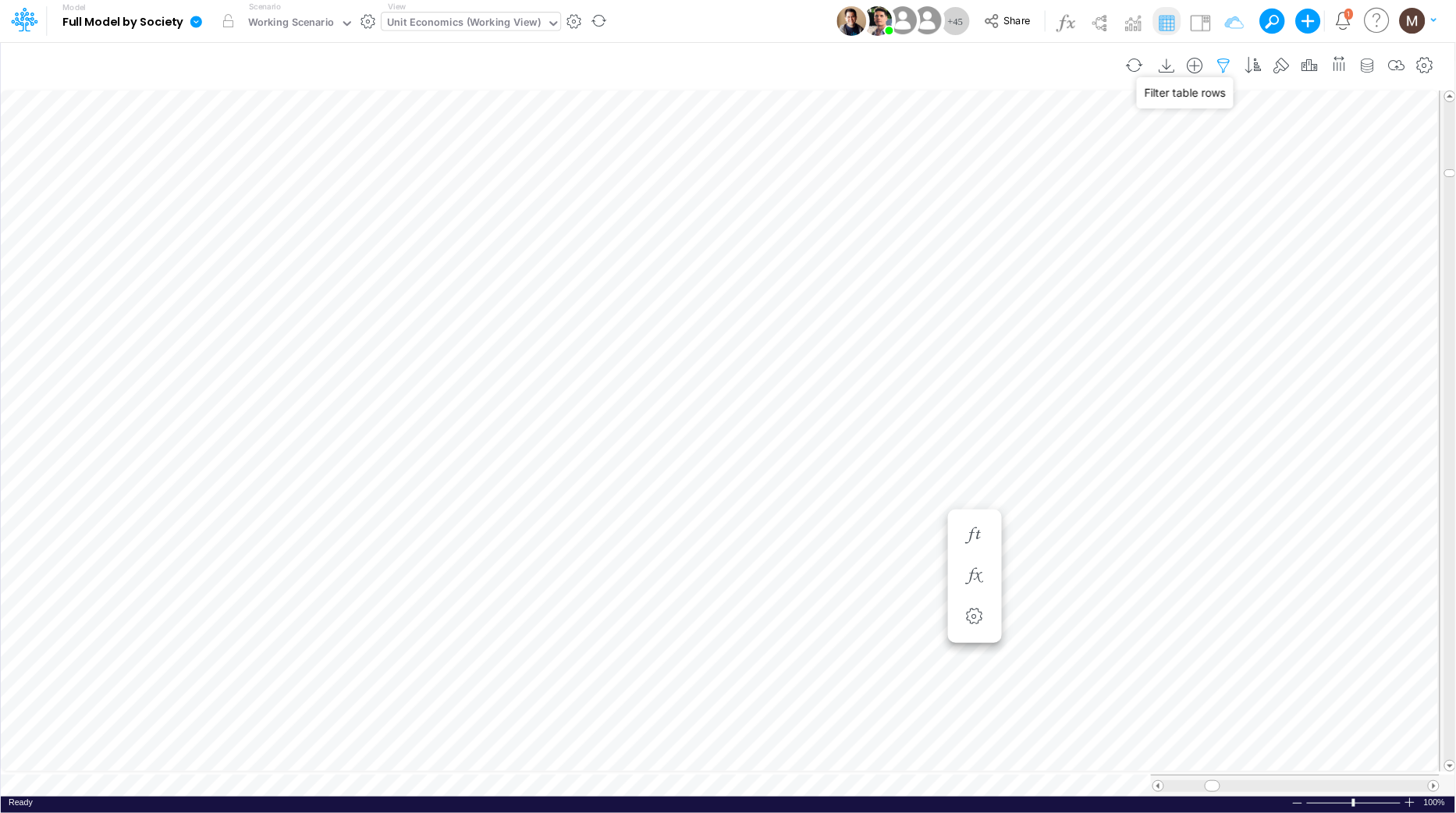
click at [1222, 64] on icon "button" at bounding box center [1224, 66] width 23 height 16
click at [982, 168] on icon "button" at bounding box center [988, 166] width 10 height 10
select select "tableSearchOR"
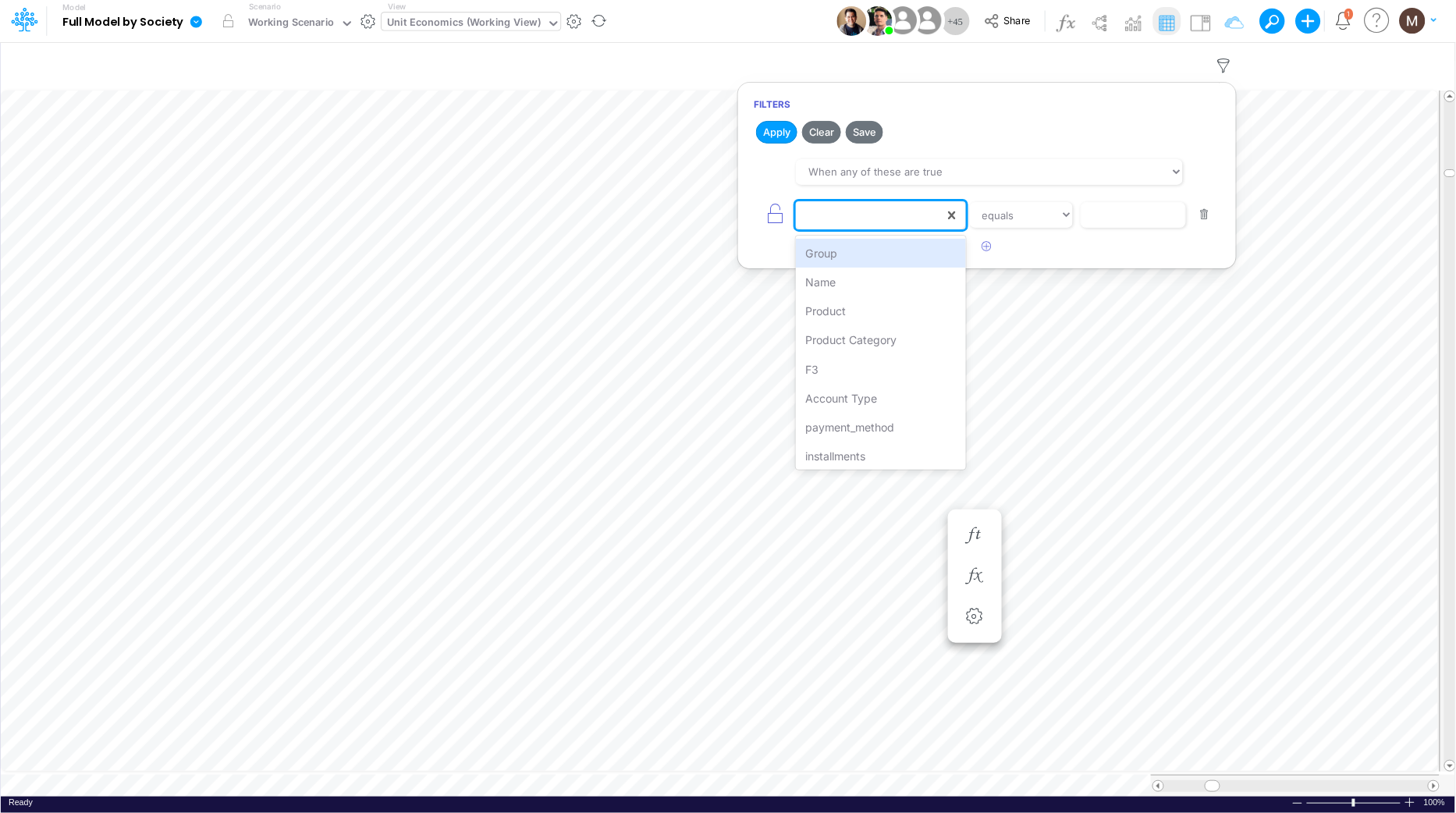
click at [894, 224] on div at bounding box center [870, 215] width 148 height 27
click at [893, 283] on div "Name" at bounding box center [881, 281] width 169 height 28
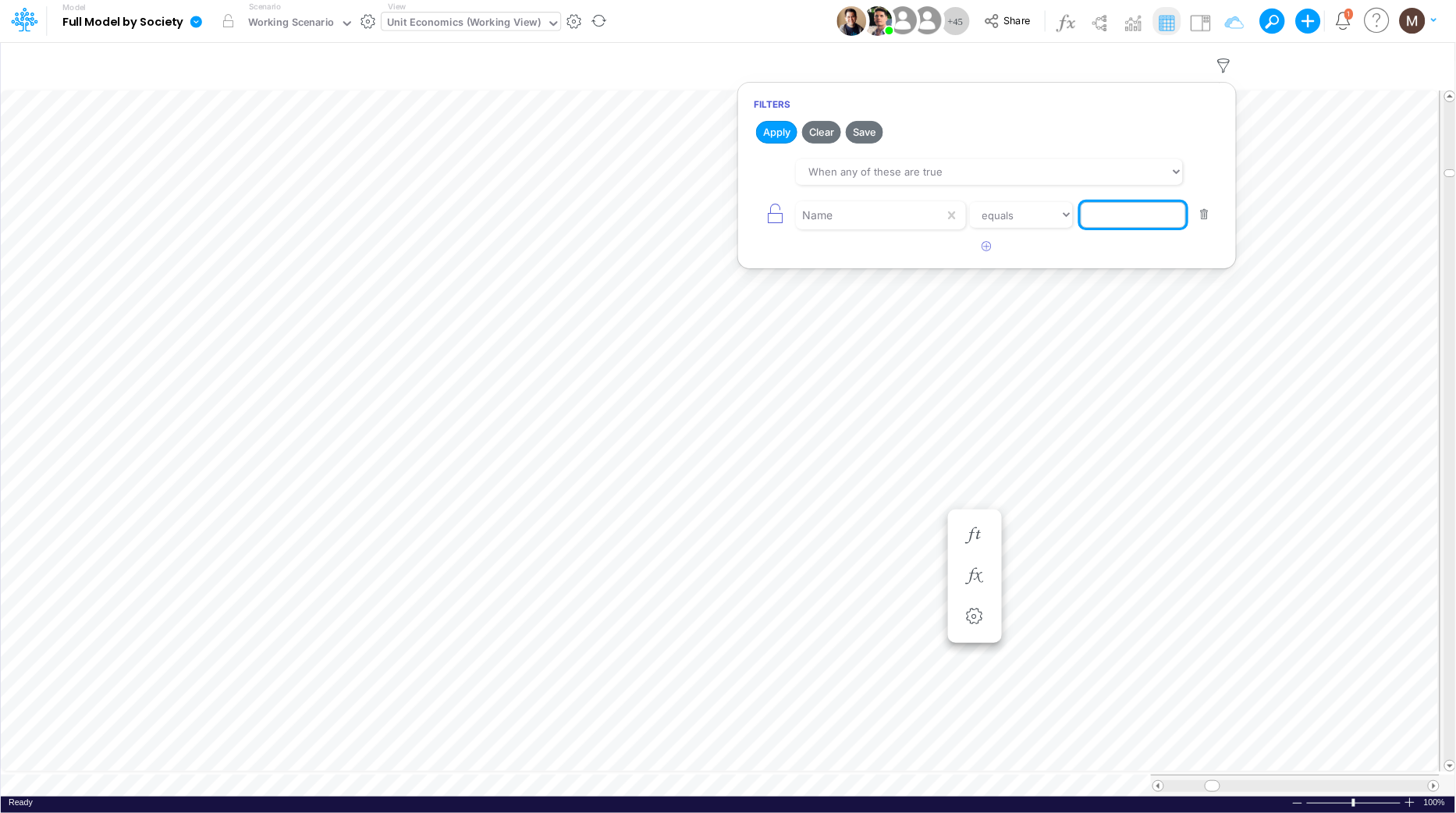
click at [1139, 224] on input "text" at bounding box center [1133, 215] width 105 height 27
type input "Sales Taxes %"
click at [785, 130] on button "Apply" at bounding box center [777, 132] width 41 height 22
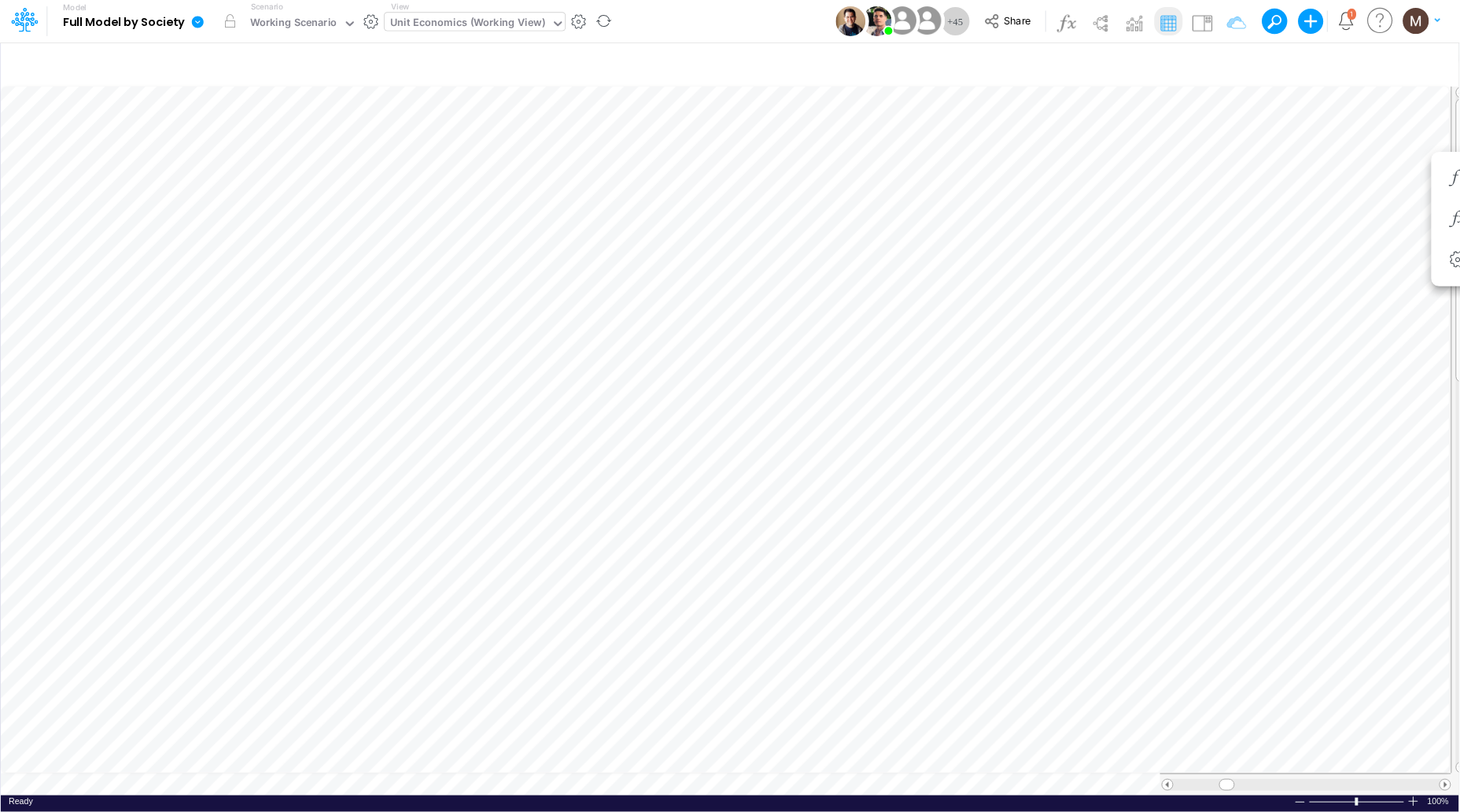
scroll to position [0, 1]
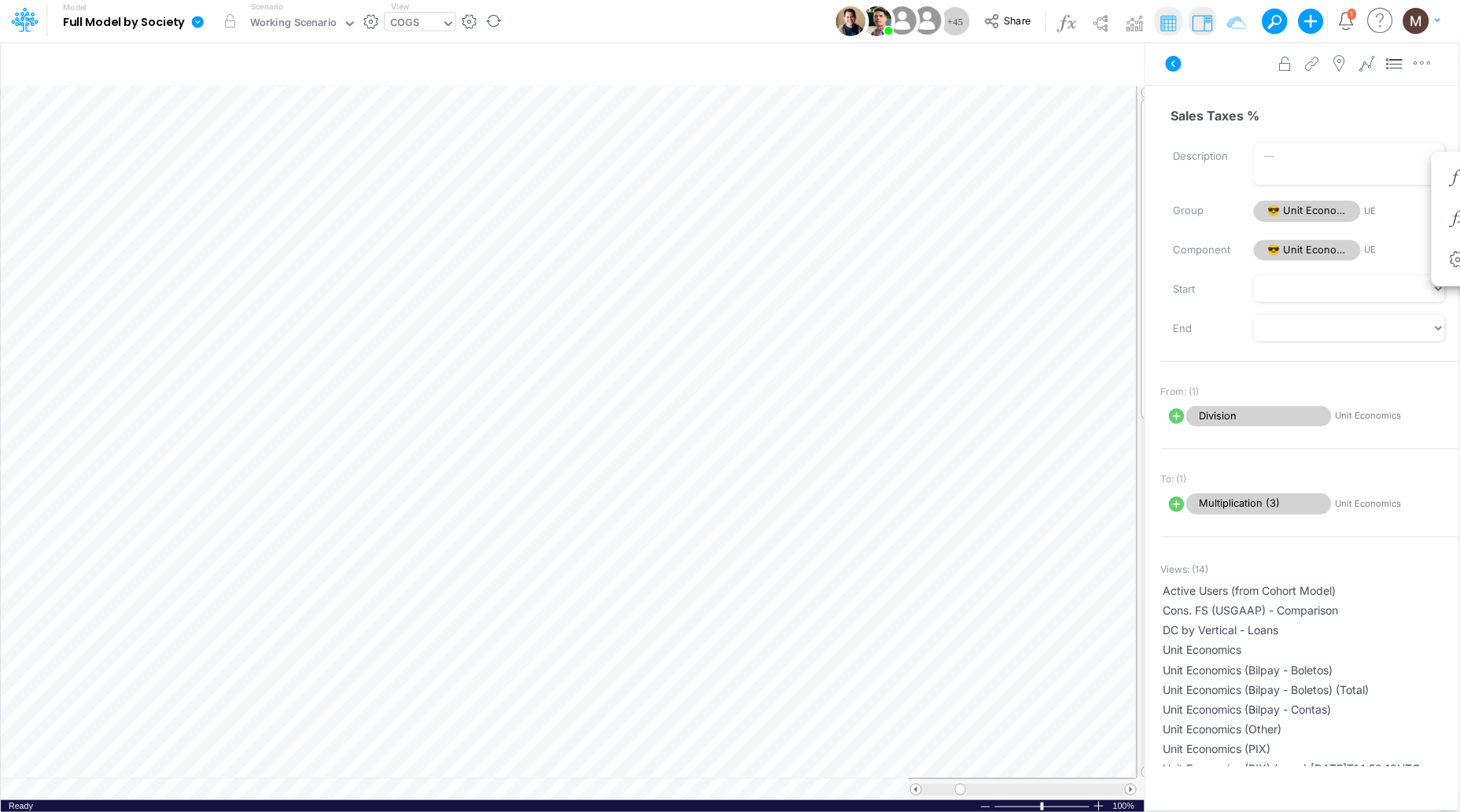
scroll to position [0, 1]
click at [1240, 416] on span "Division" at bounding box center [1258, 416] width 145 height 21
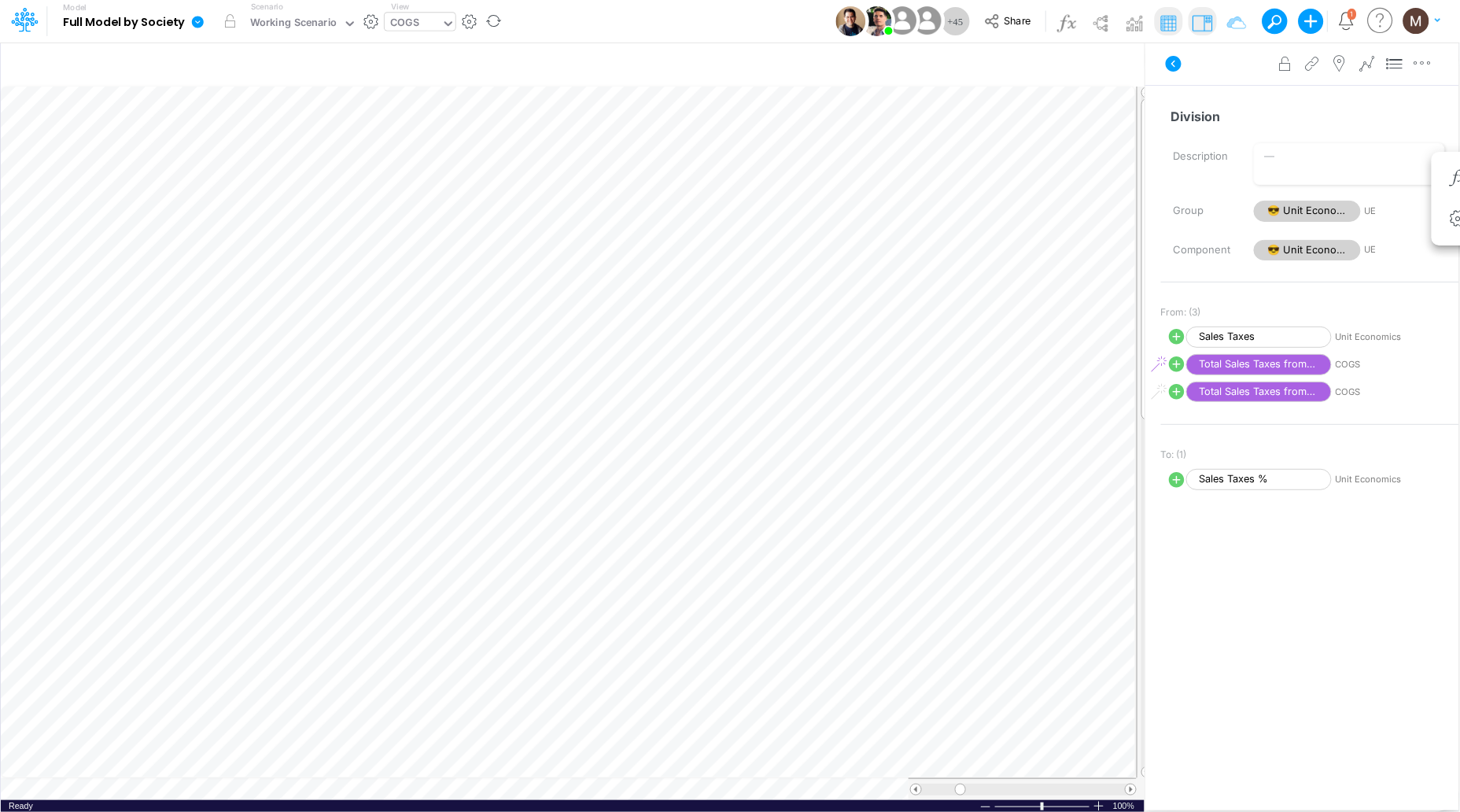
click at [1165, 243] on div "Component 😎 Unit Economics UE" at bounding box center [1310, 250] width 322 height 27
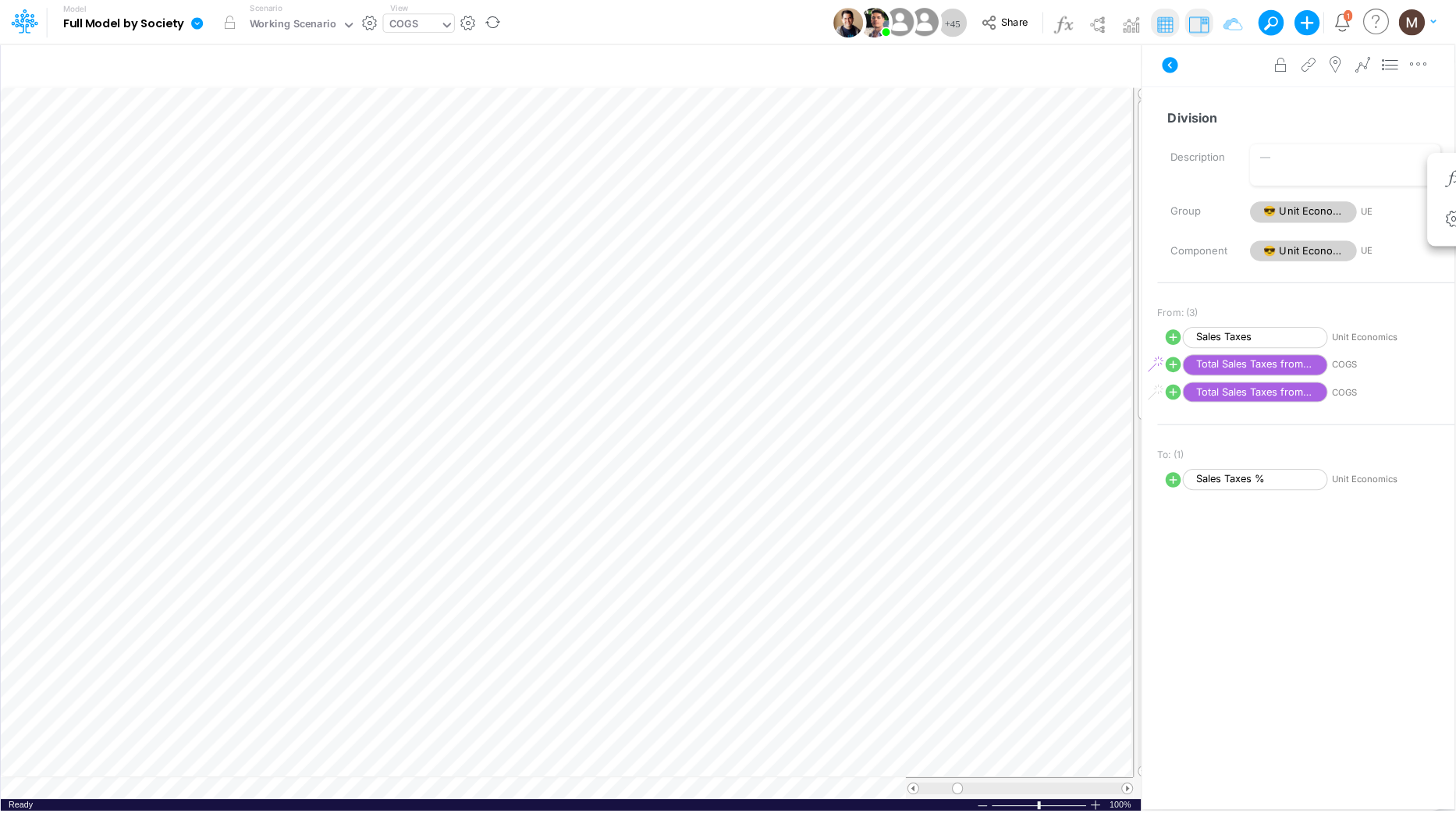
scroll to position [0, 1]
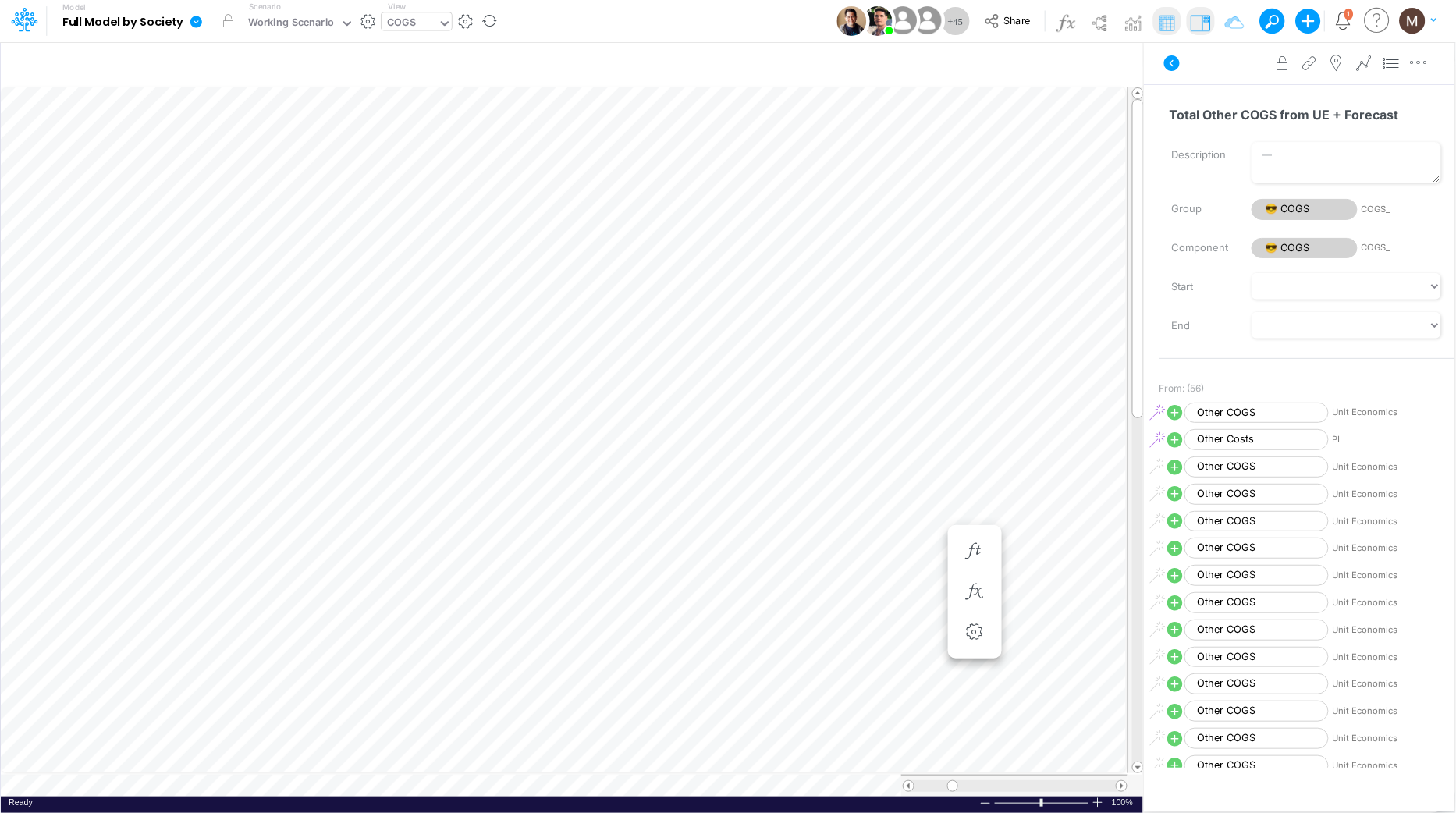
scroll to position [0, 1]
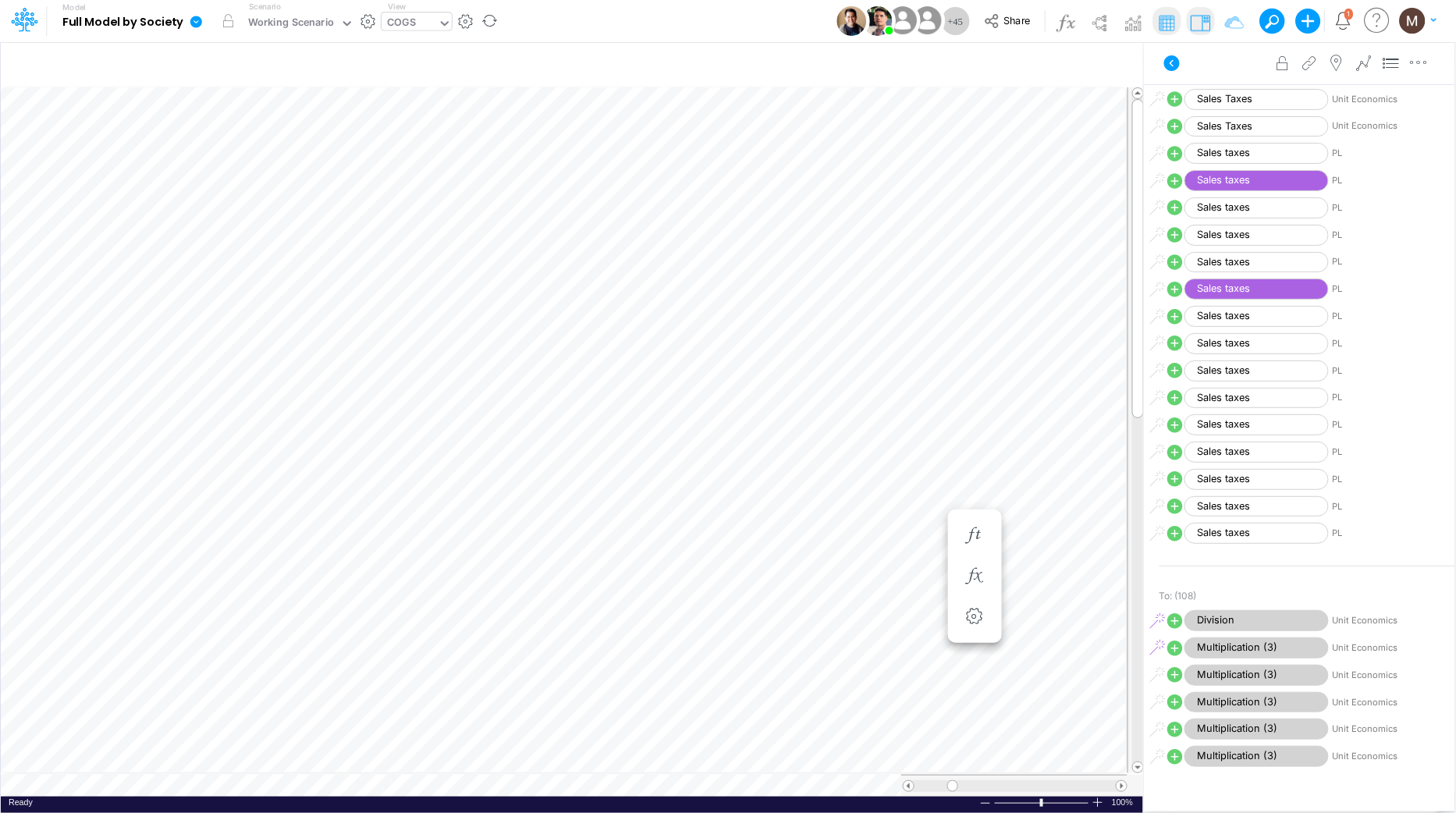
scroll to position [1670, 0]
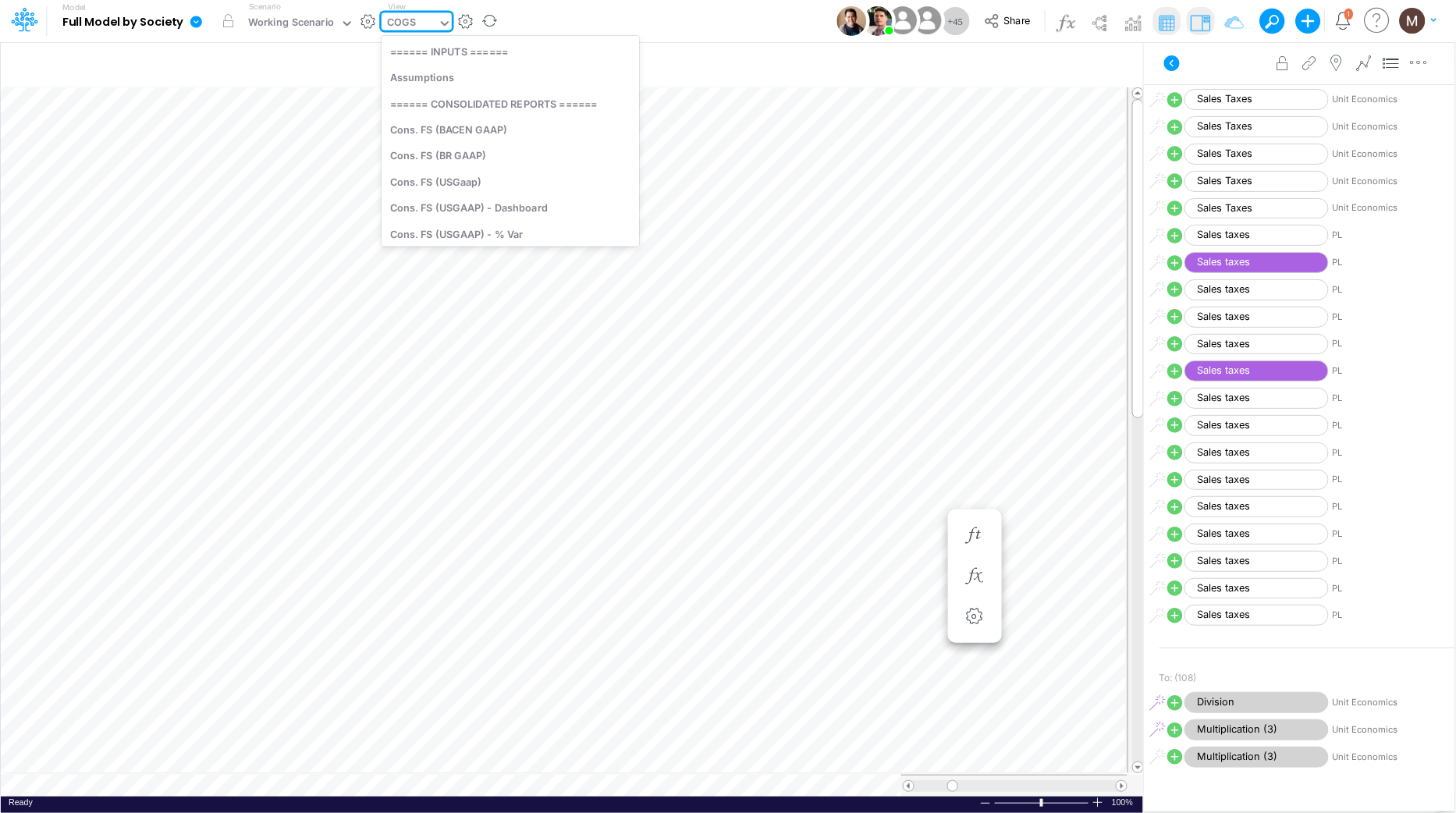
click at [416, 22] on div "COGS" at bounding box center [409, 23] width 56 height 23
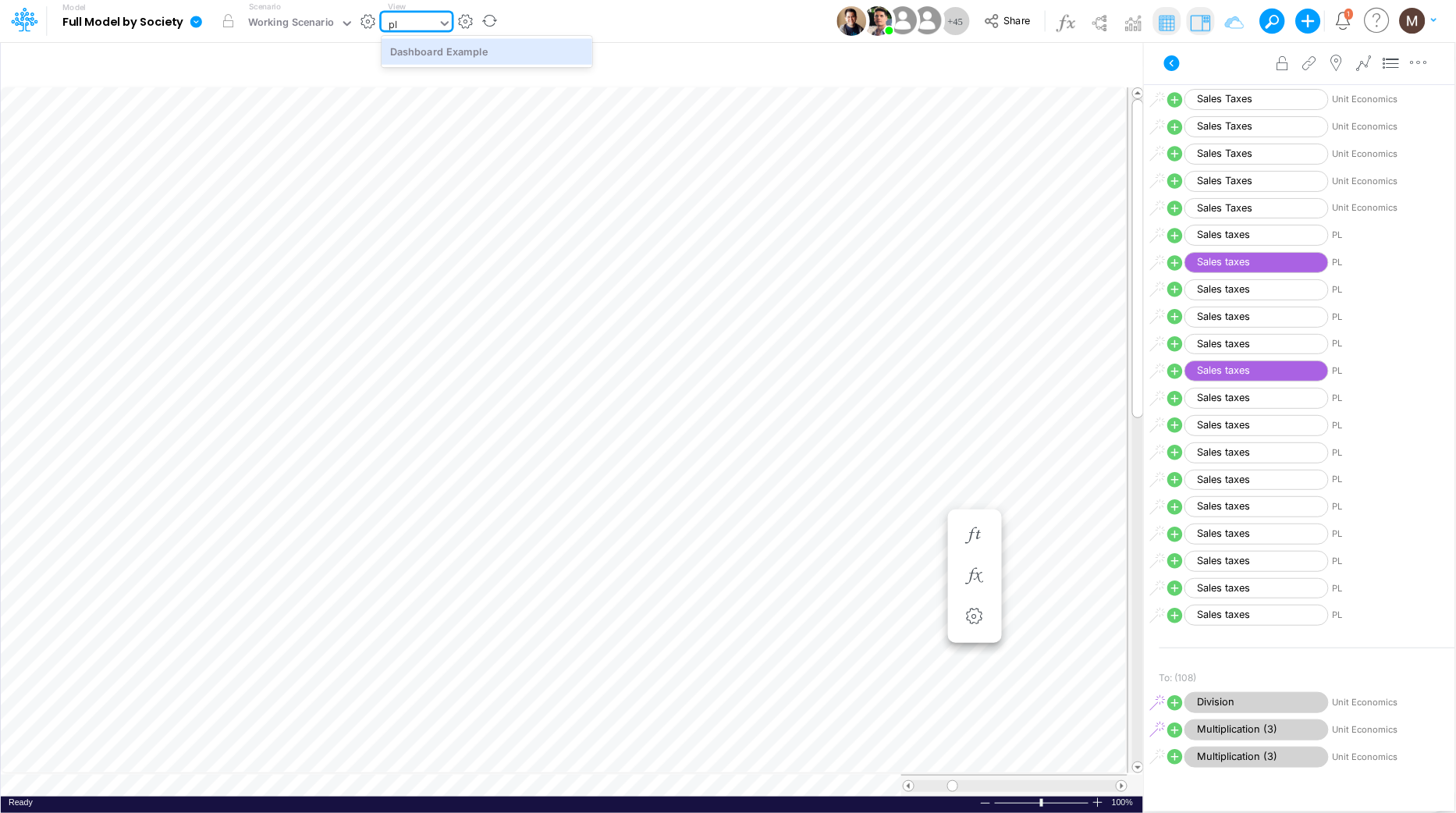
type input "p"
type input "P"
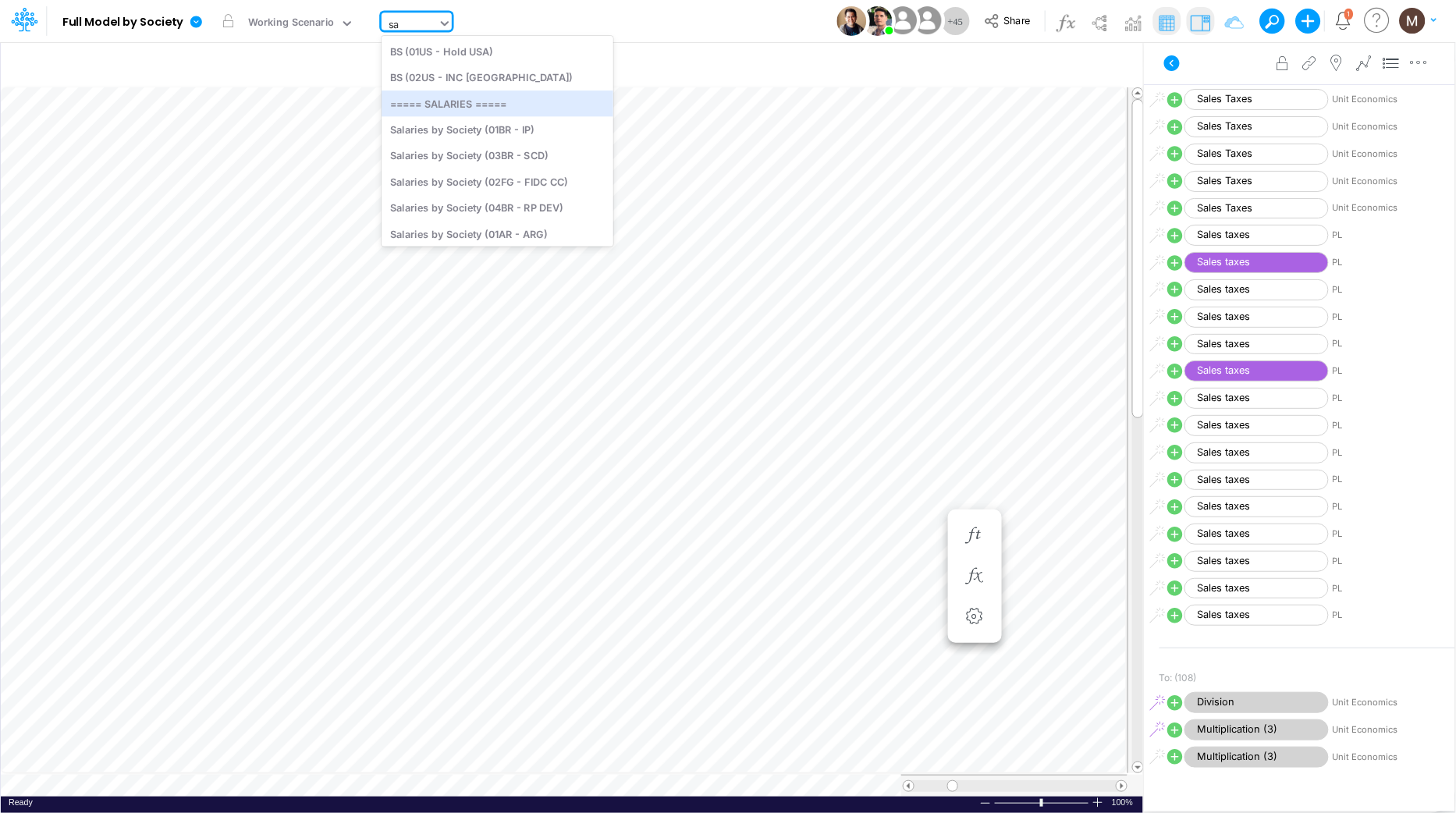
type input "s"
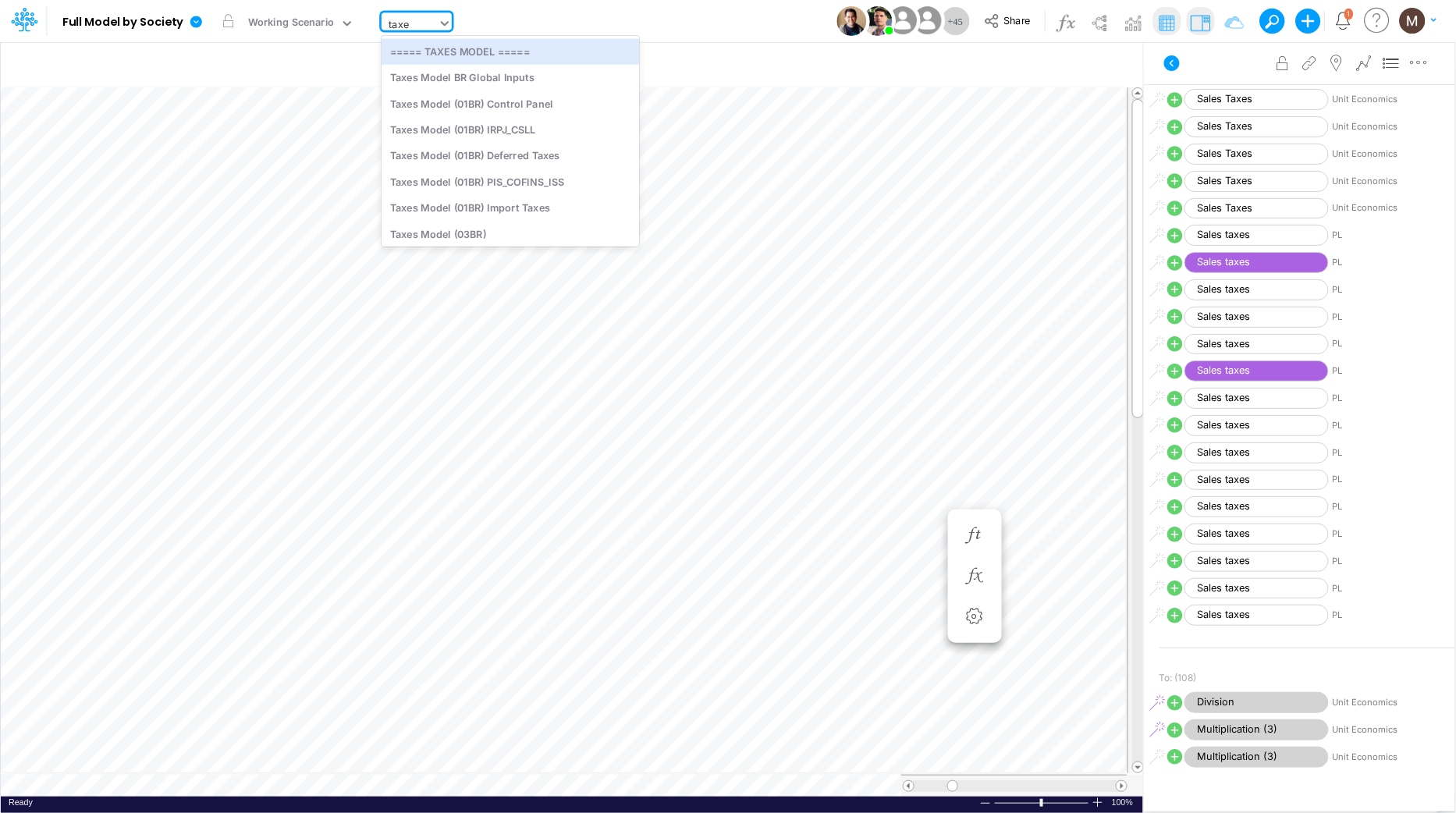
type input "taxes"
click at [463, 78] on div "Taxes Model BR Global Inputs" at bounding box center [510, 78] width 258 height 26
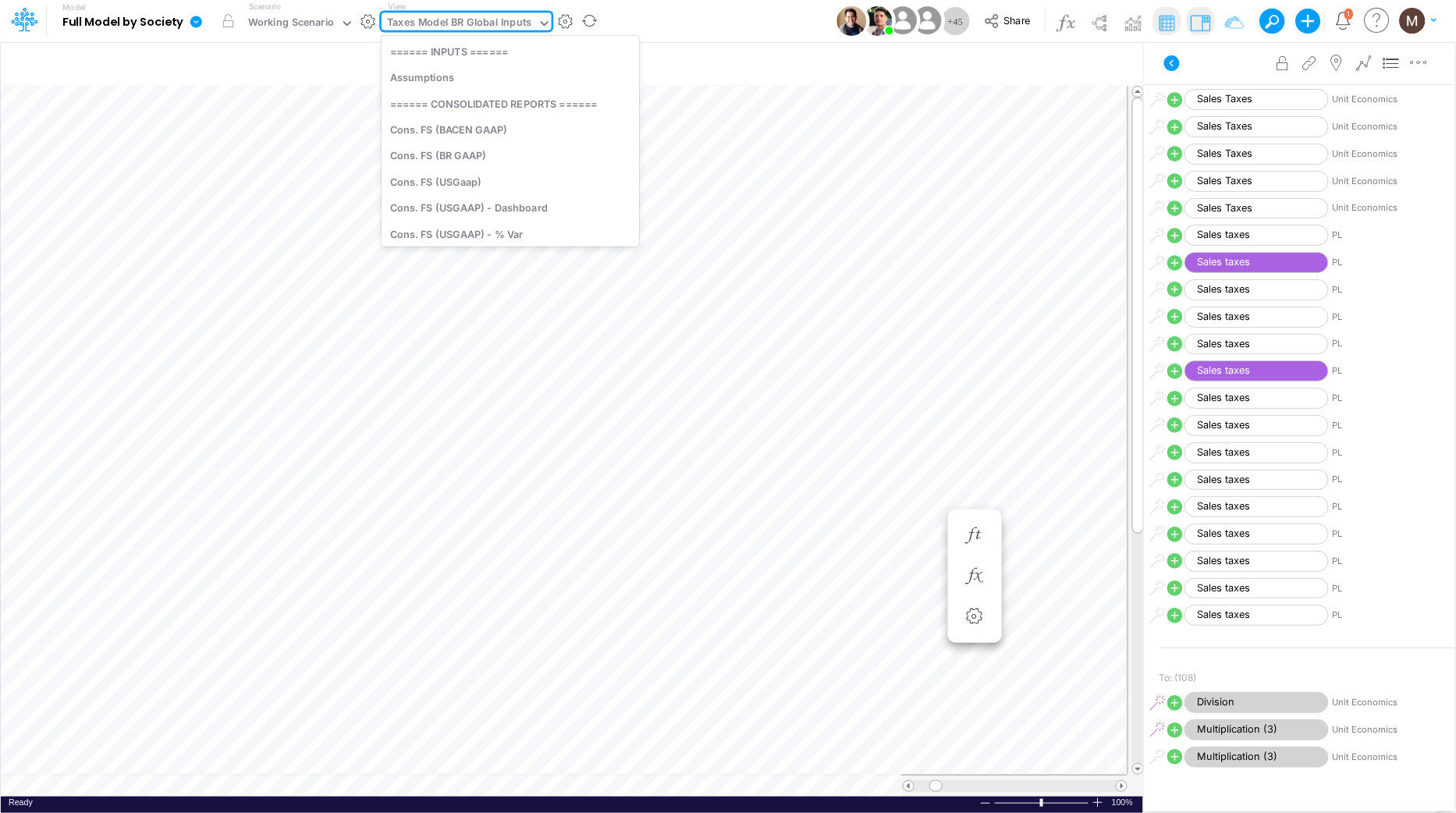
click at [516, 28] on div "Taxes Model BR Global Inputs" at bounding box center [459, 23] width 144 height 18
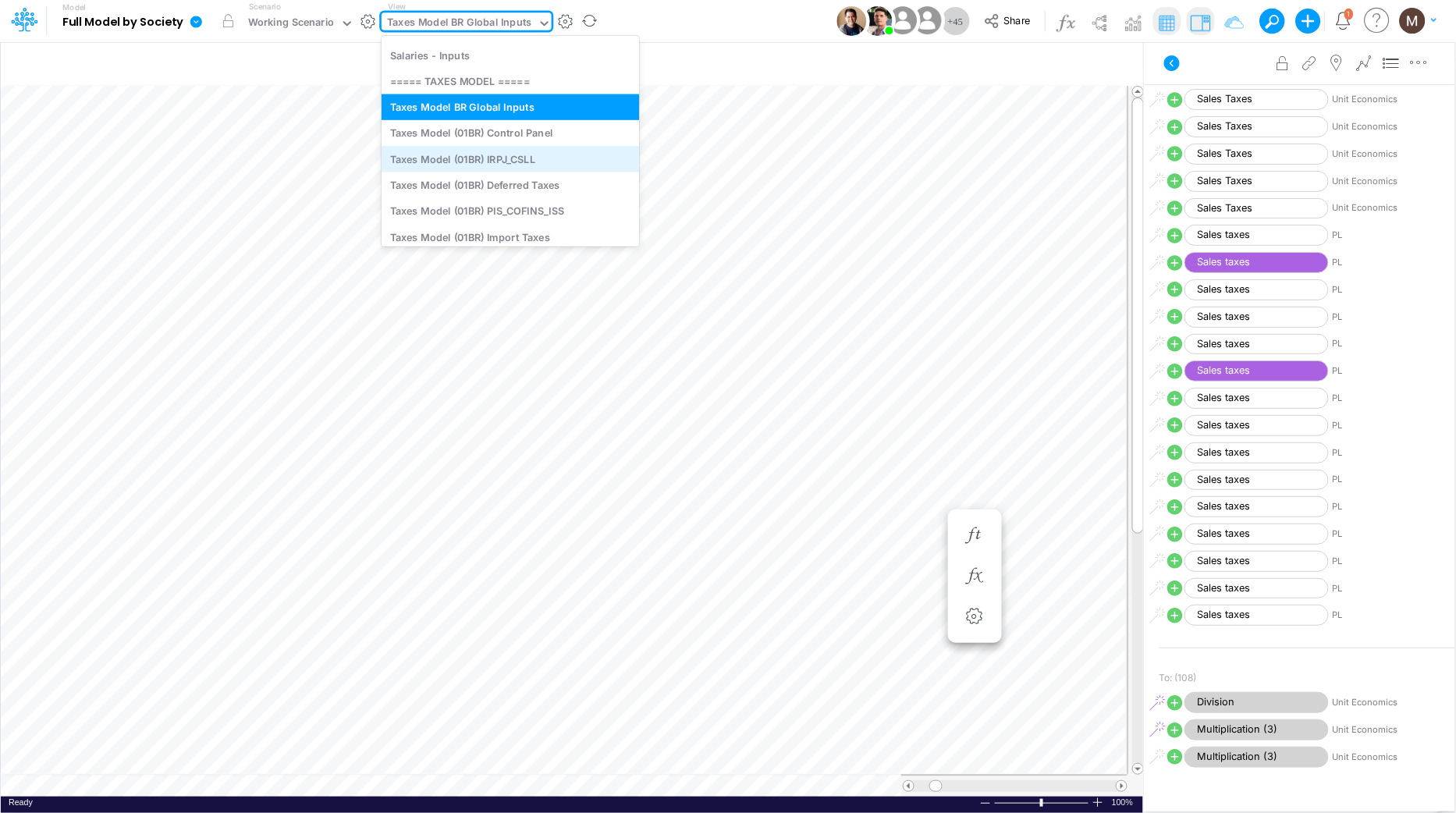
scroll to position [3153, 0]
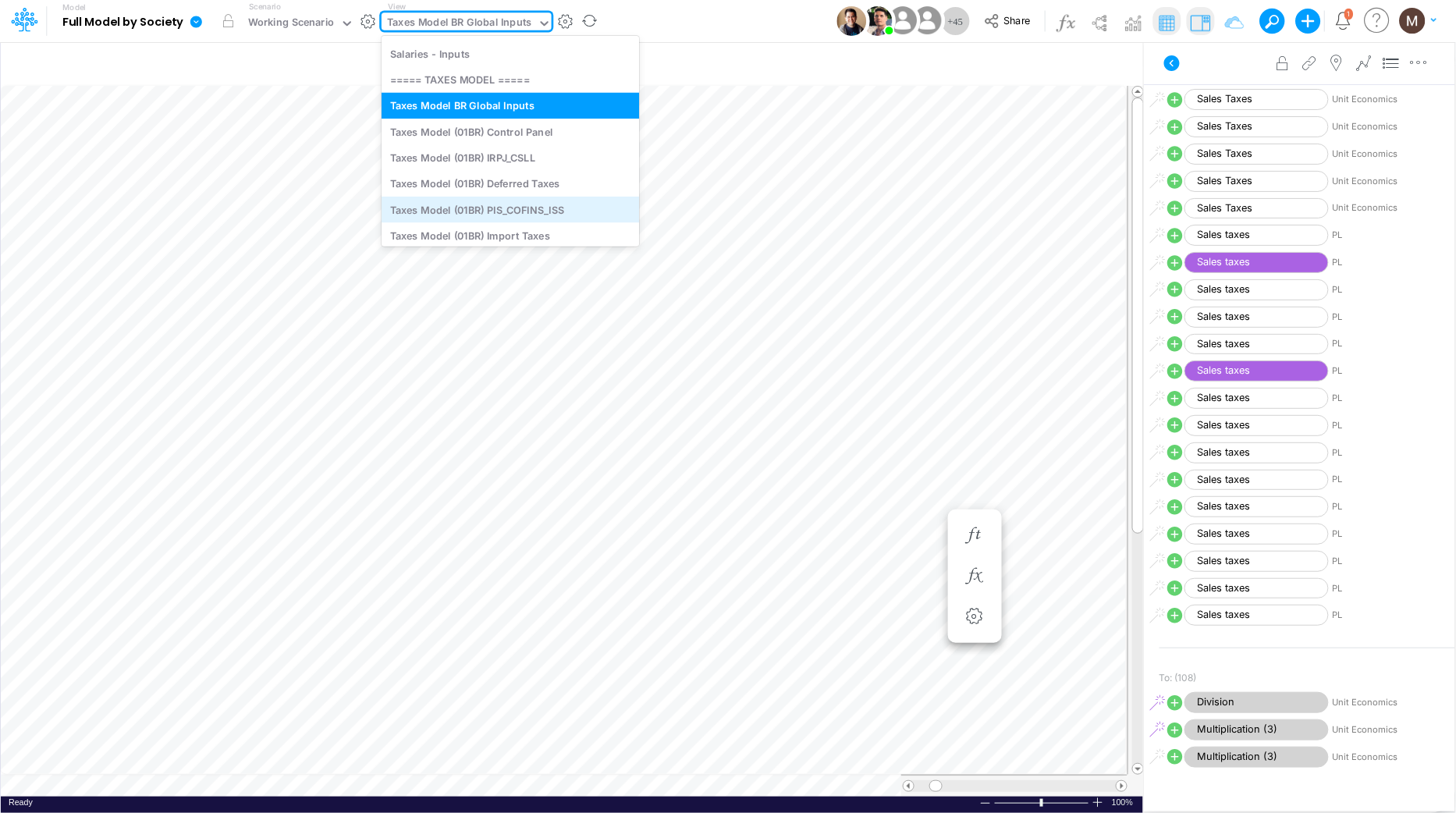
click at [507, 205] on div "Taxes Model (01BR) PIS_COFINS_ISS" at bounding box center [510, 210] width 258 height 26
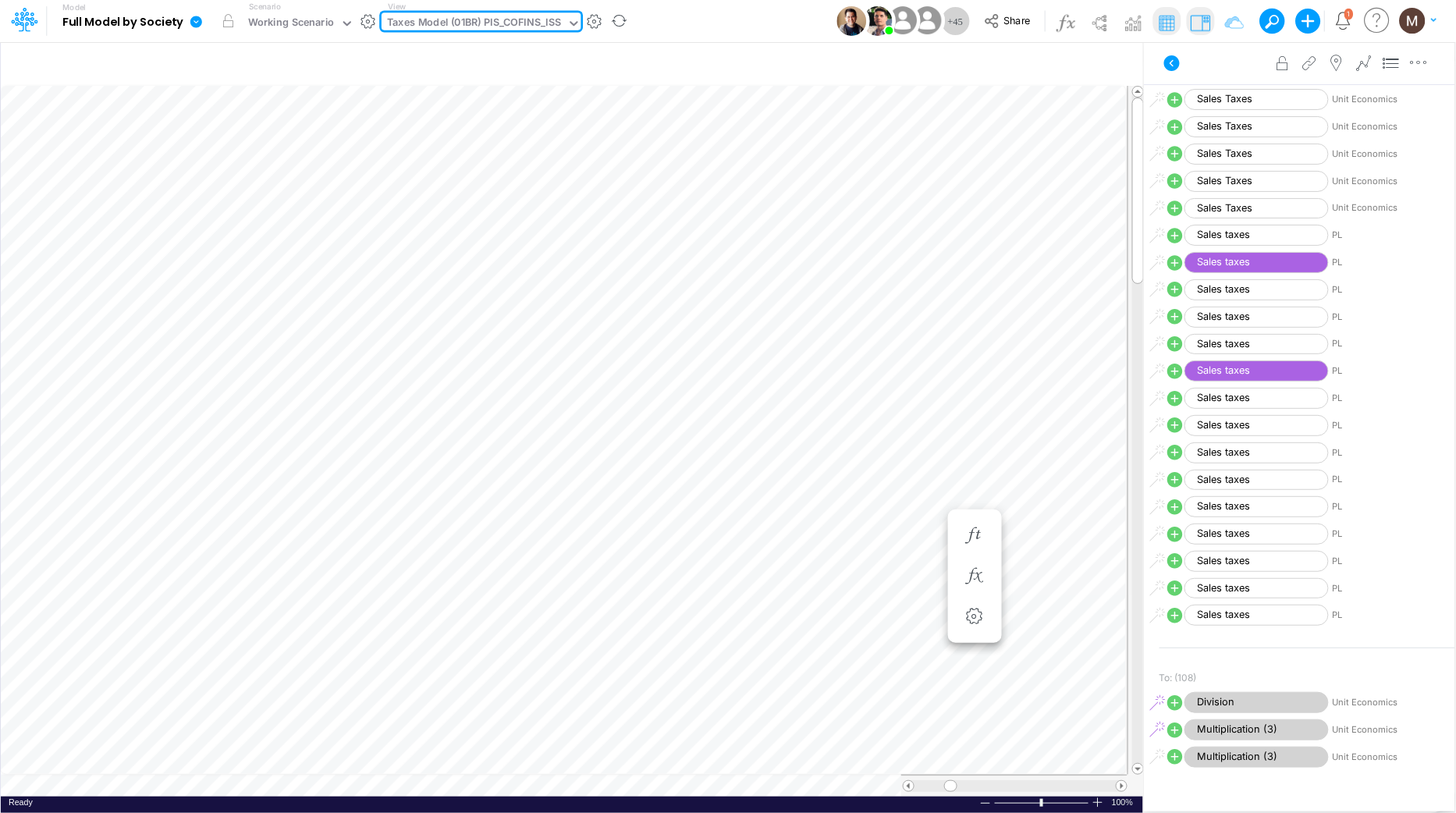
type input "DC by Vertical"
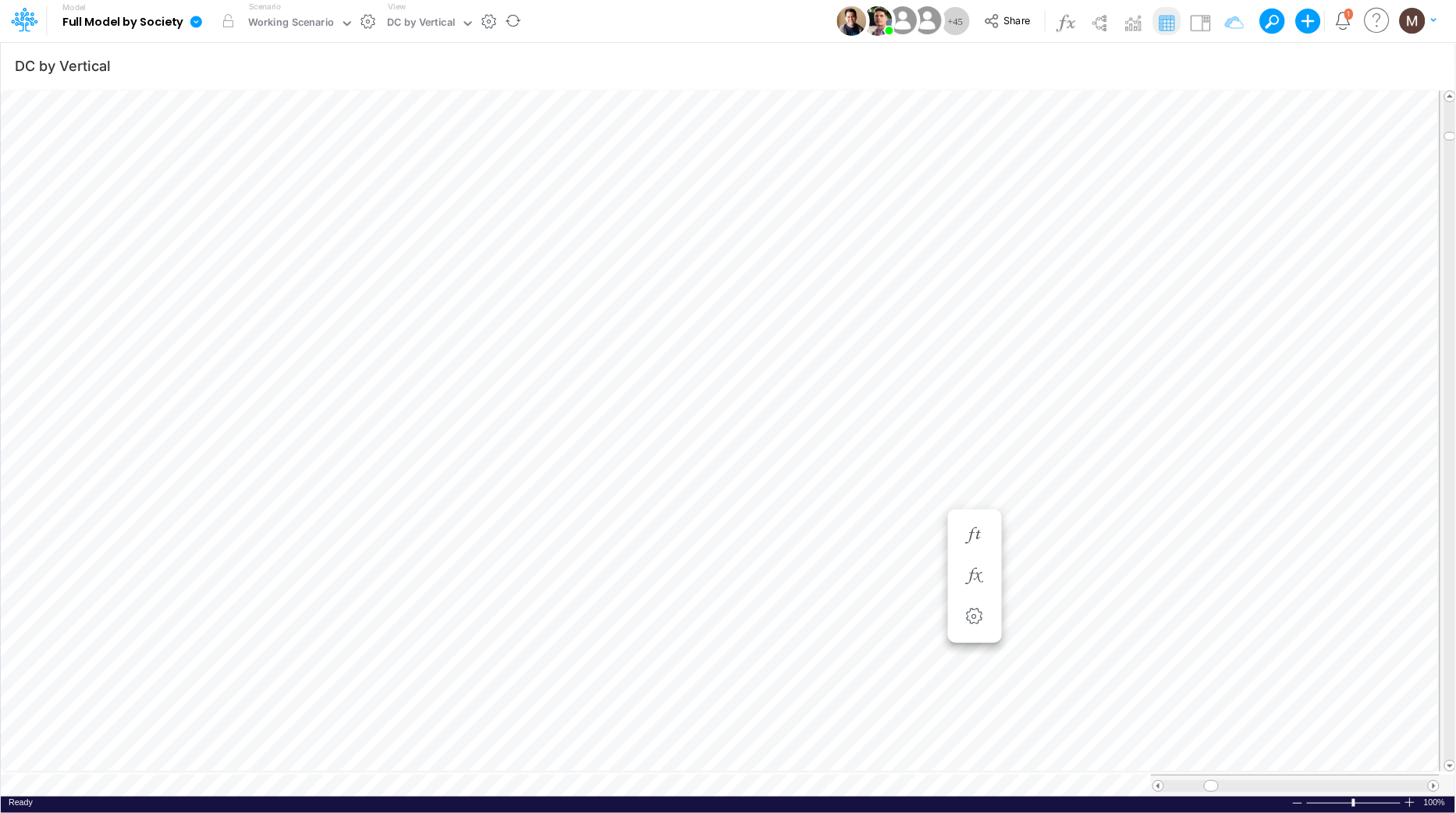
scroll to position [0, 1]
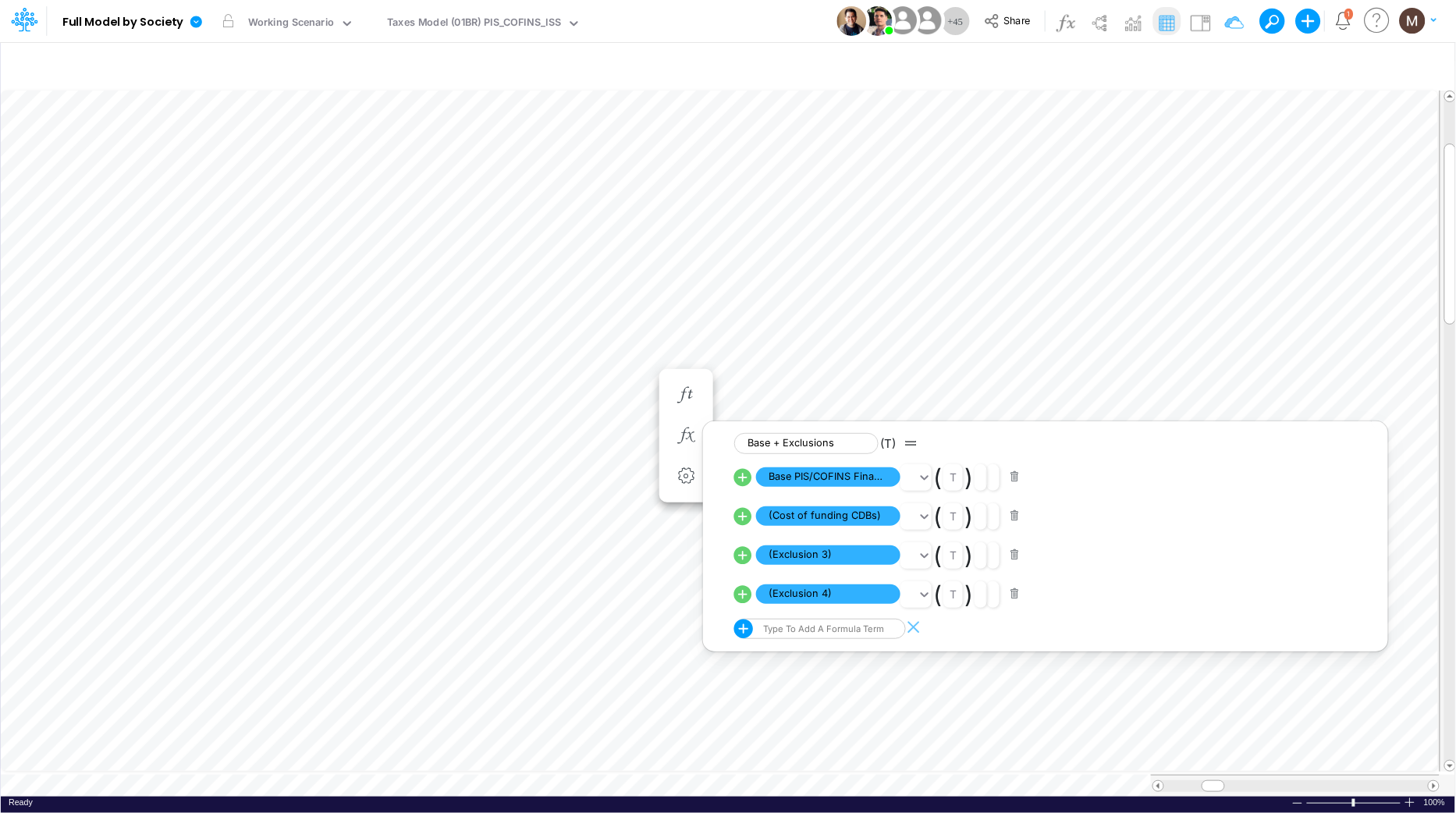
scroll to position [0, 1]
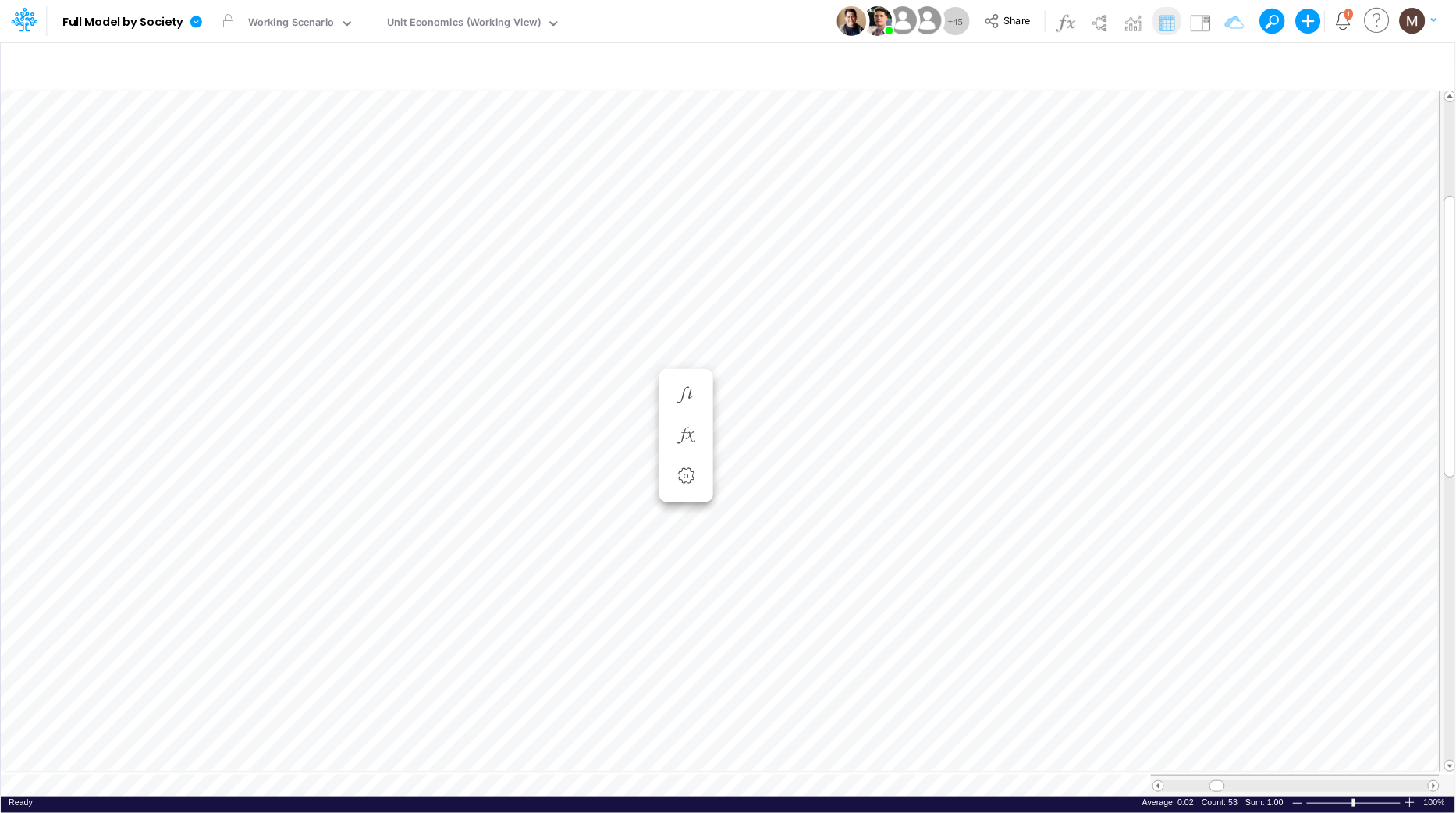
scroll to position [0, 1]
click at [1226, 66] on icon "button" at bounding box center [1224, 66] width 23 height 16
select select "tableSearchOR"
click at [1209, 218] on button "button" at bounding box center [1205, 215] width 30 height 21
click at [772, 130] on button "Apply" at bounding box center [777, 132] width 41 height 22
